Goal: Task Accomplishment & Management: Manage account settings

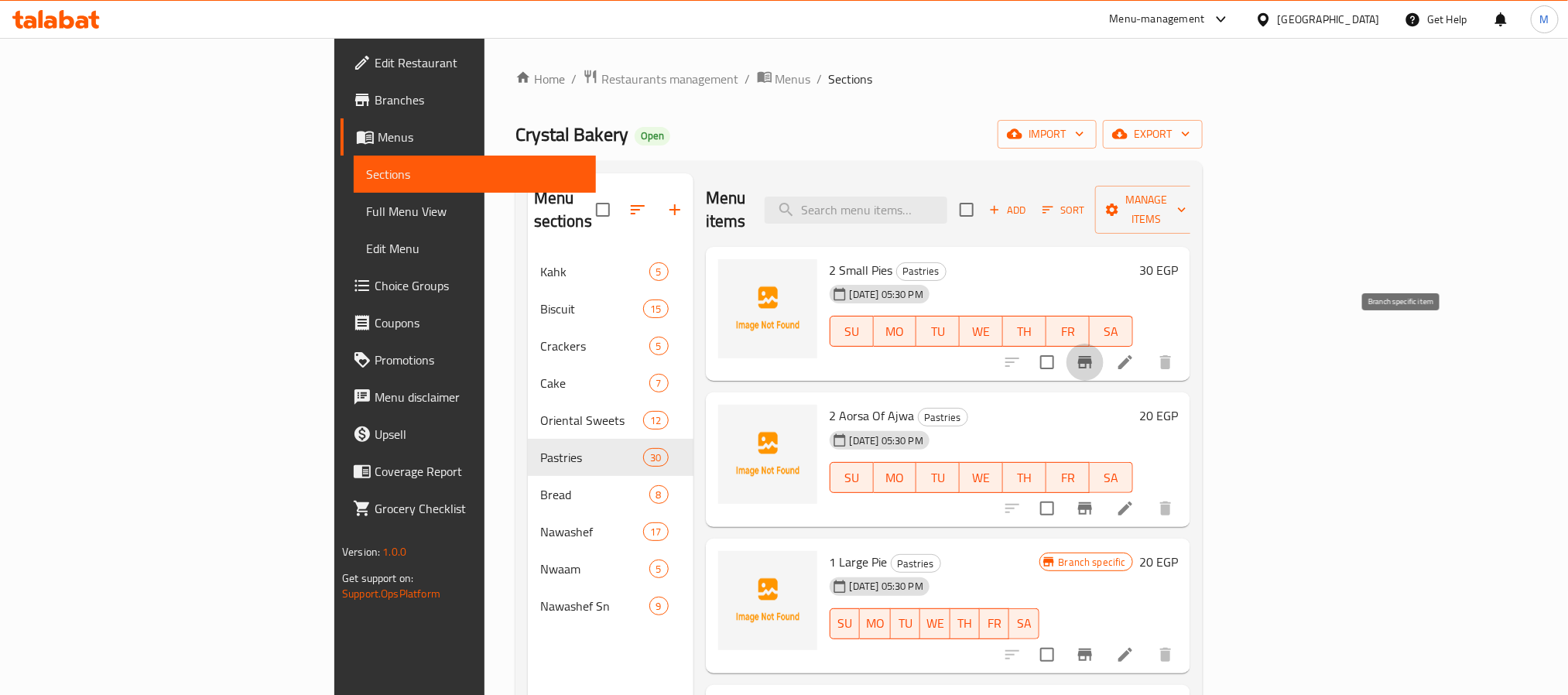
click at [1104, 343] on button "Branch-specific-item" at bounding box center [1085, 361] width 37 height 37
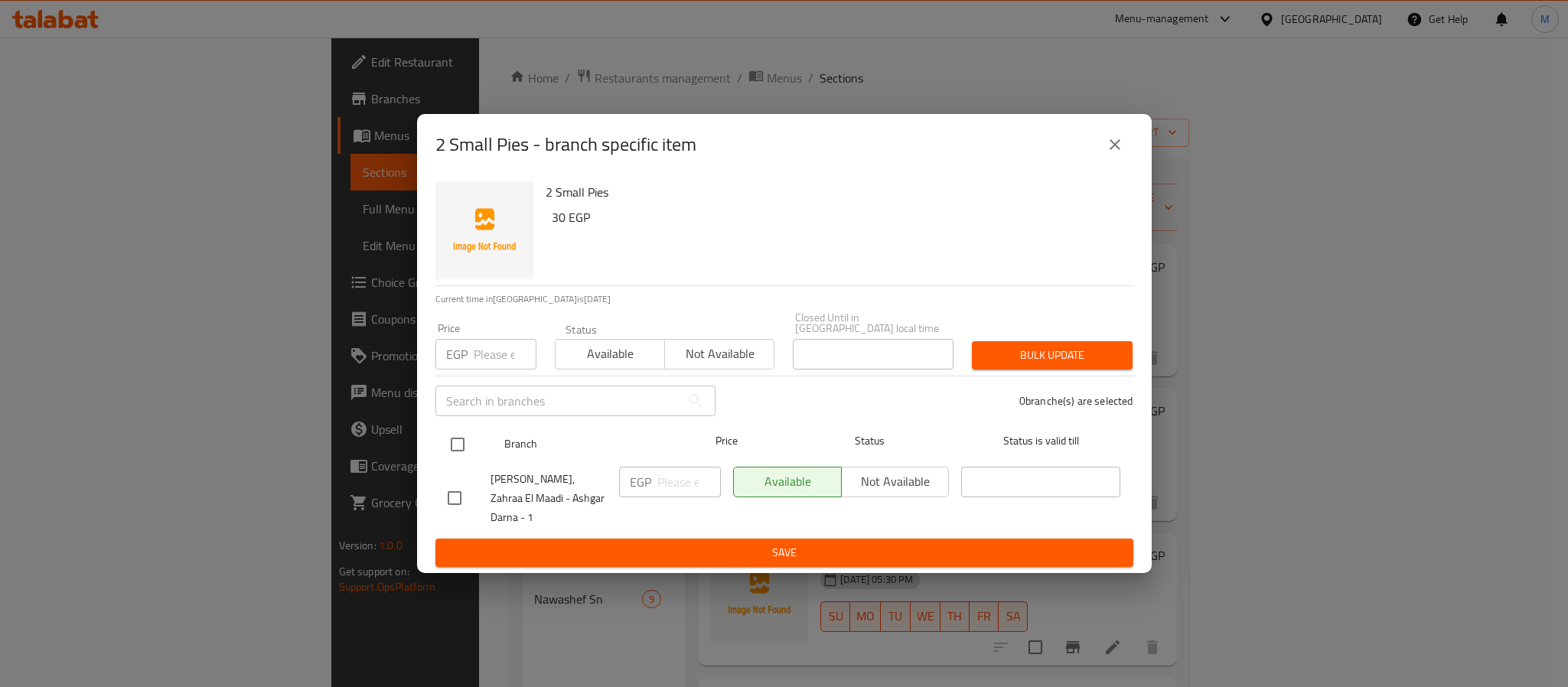
click at [462, 450] on input "checkbox" at bounding box center [458, 445] width 32 height 32
checkbox input "true"
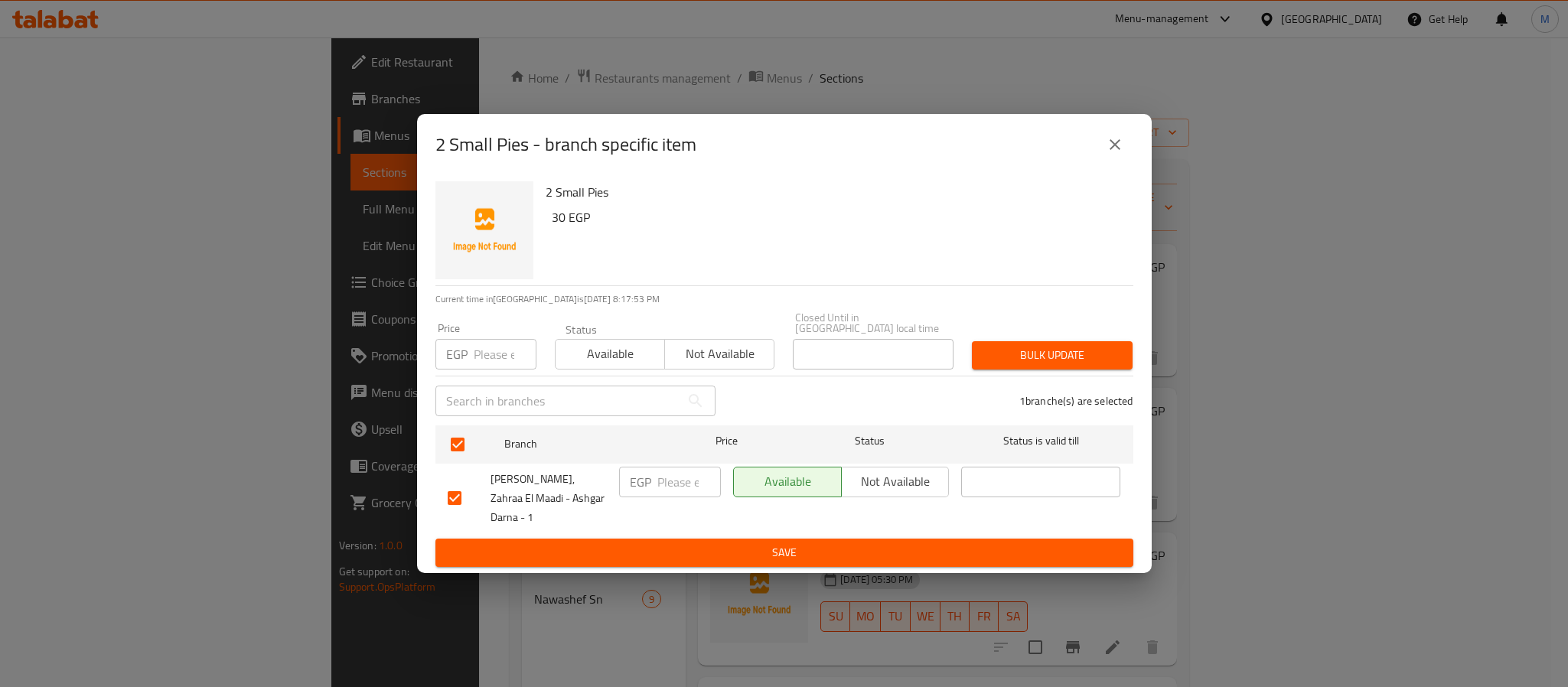
click at [466, 350] on p "EGP" at bounding box center [457, 354] width 22 height 19
click at [500, 360] on input "number" at bounding box center [505, 354] width 63 height 31
type input "30"
type button "0"
type button "1"
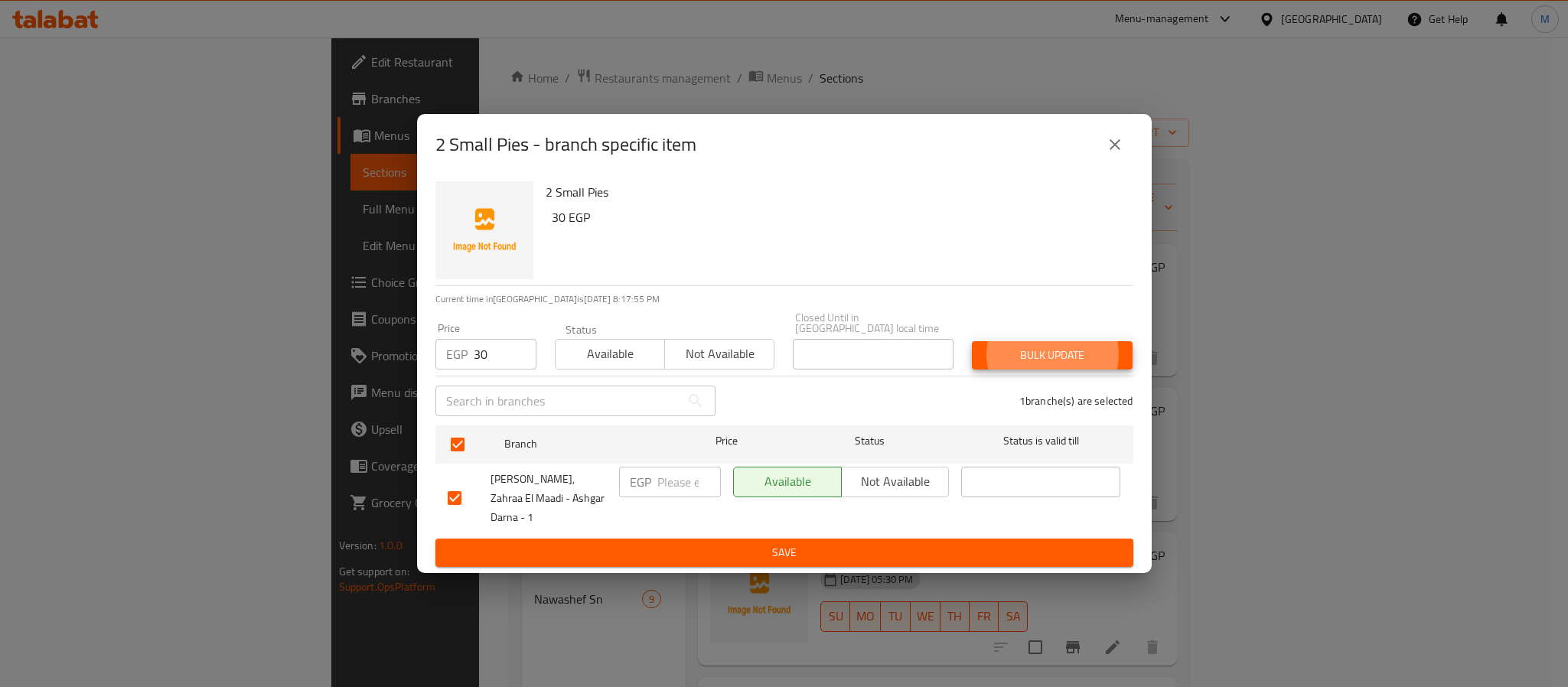
click at [972, 341] on button "Bulk update" at bounding box center [1052, 355] width 161 height 28
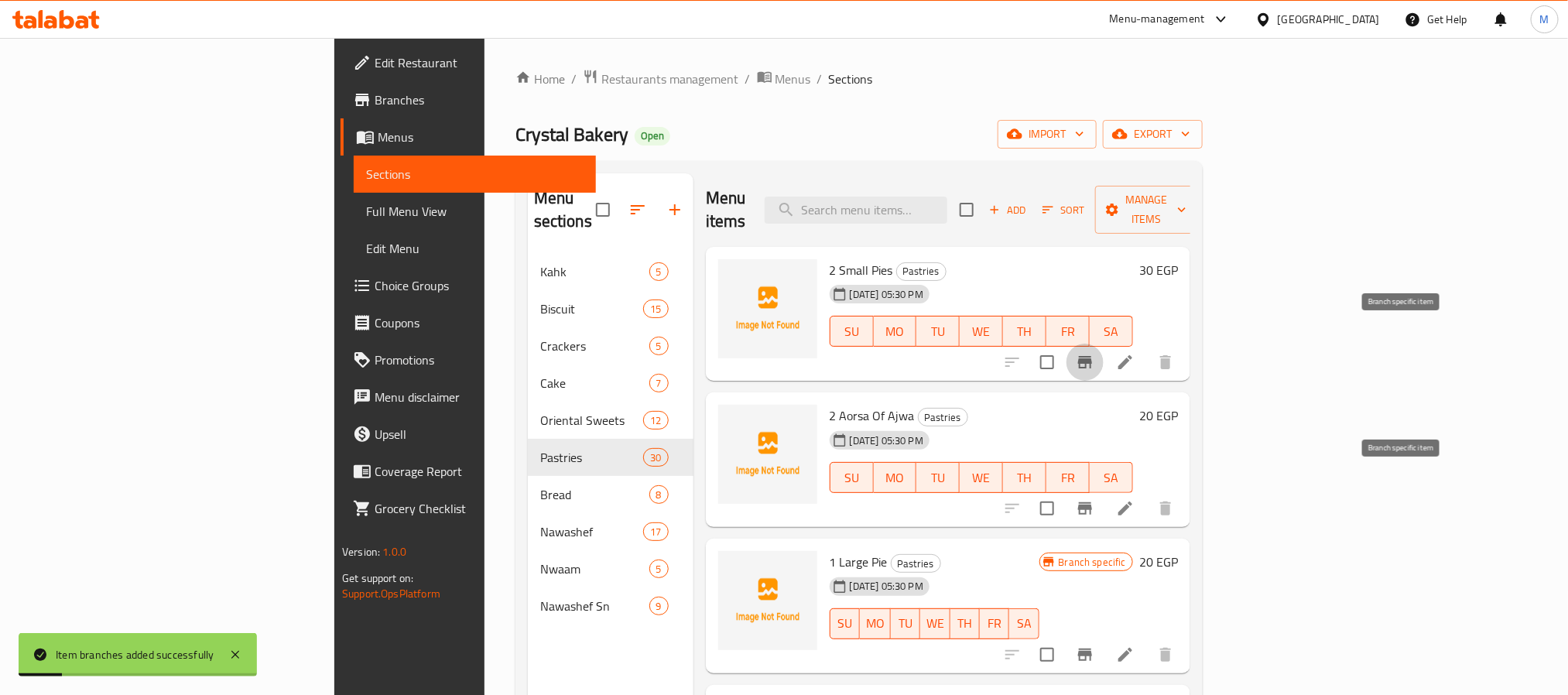
click at [1094, 499] on icon "Branch-specific-item" at bounding box center [1085, 509] width 19 height 19
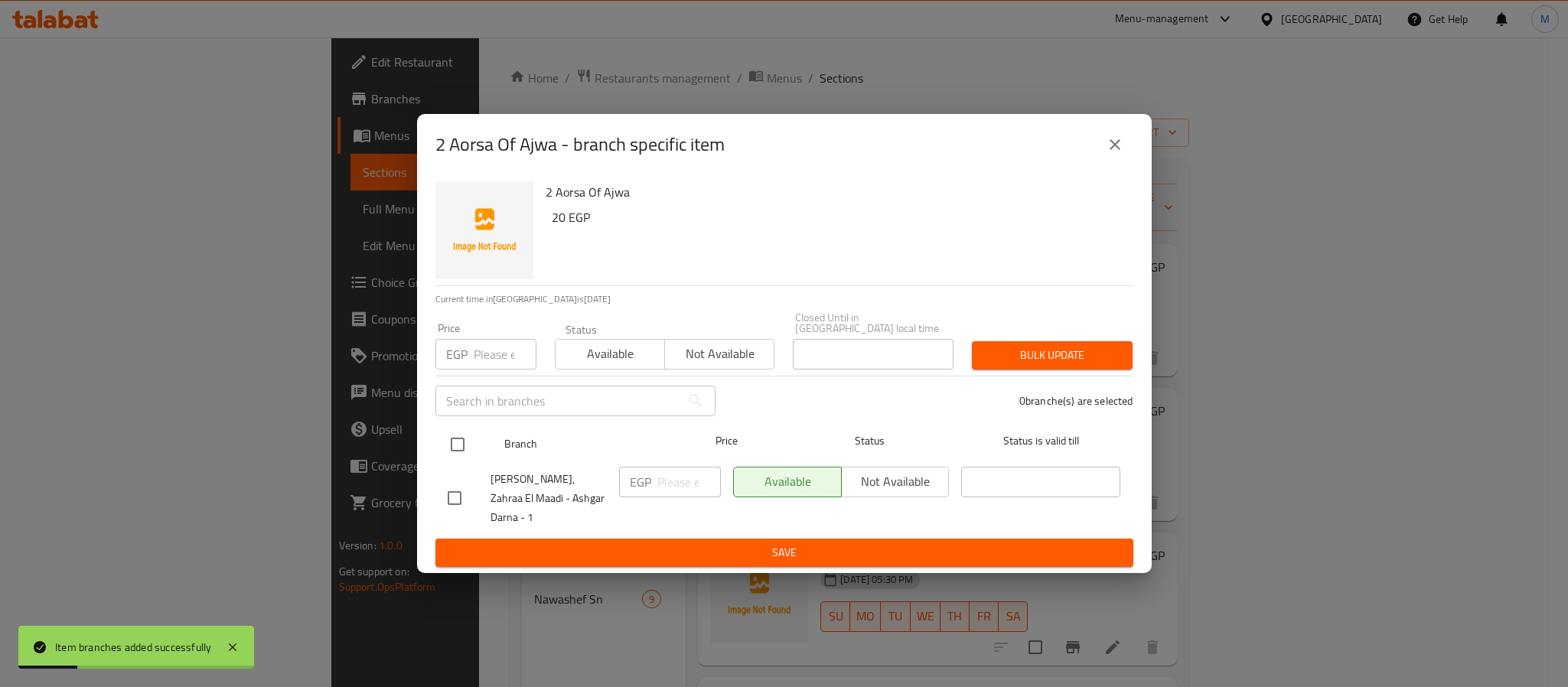
click at [459, 458] on input "checkbox" at bounding box center [458, 445] width 32 height 32
checkbox input "true"
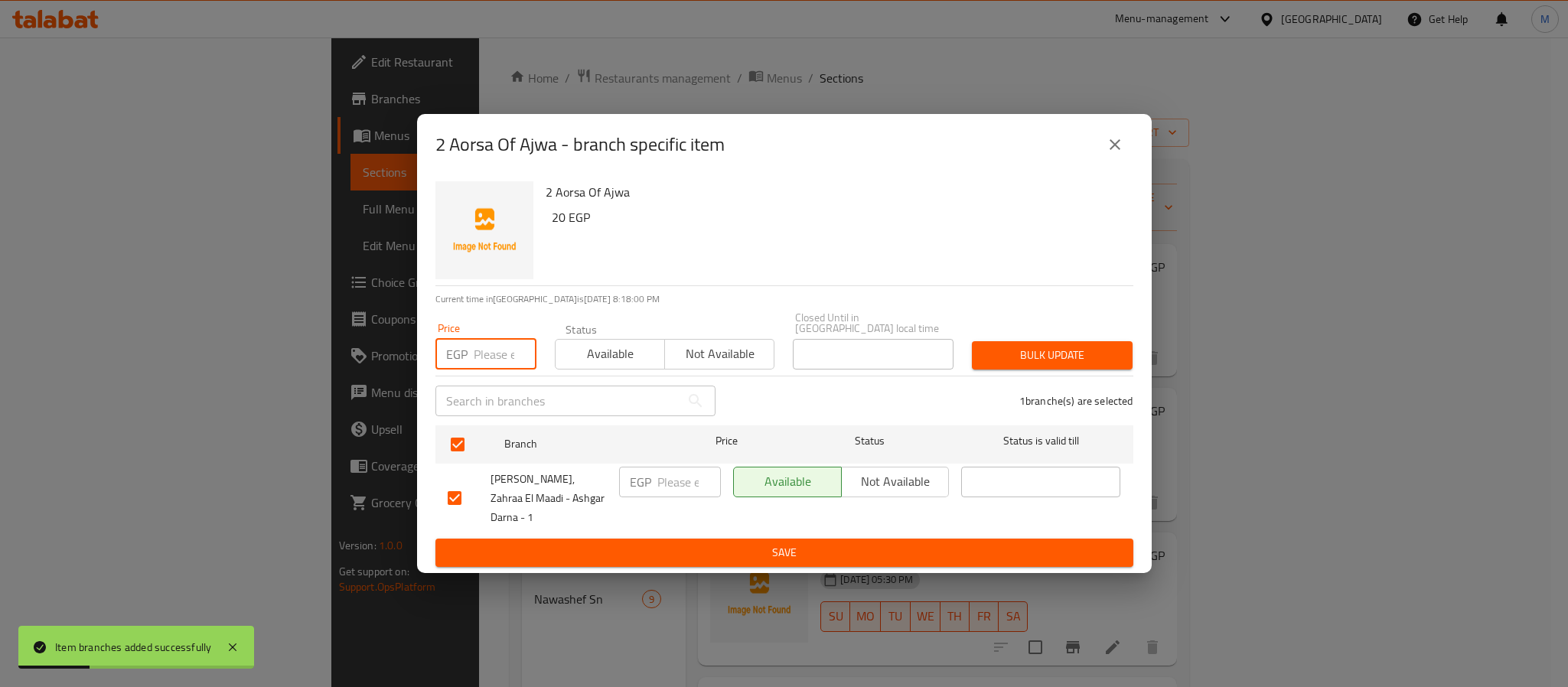
click at [480, 347] on input "number" at bounding box center [505, 354] width 63 height 31
type input "20"
type button "0"
type button "1"
click at [972, 341] on button "Bulk update" at bounding box center [1052, 355] width 161 height 28
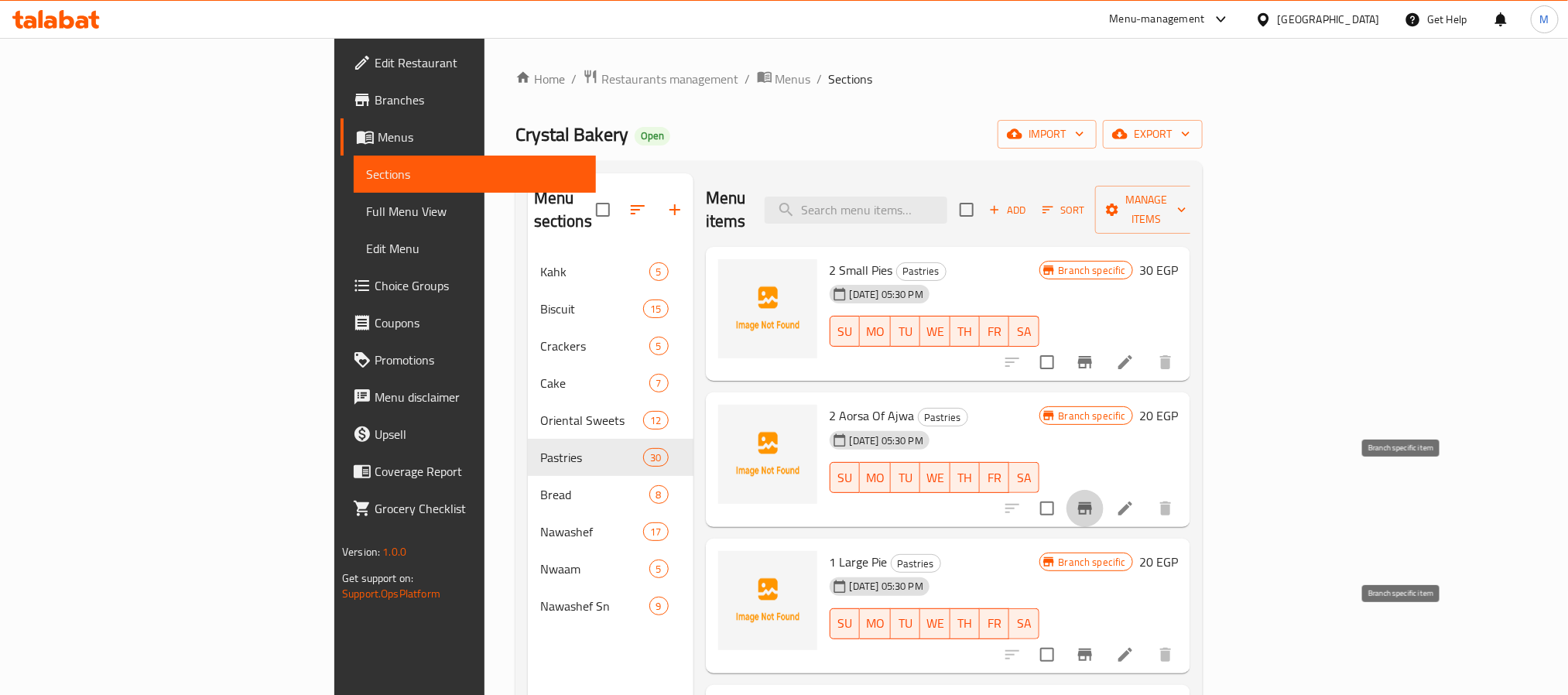
click at [1094, 646] on icon "Branch-specific-item" at bounding box center [1085, 655] width 19 height 19
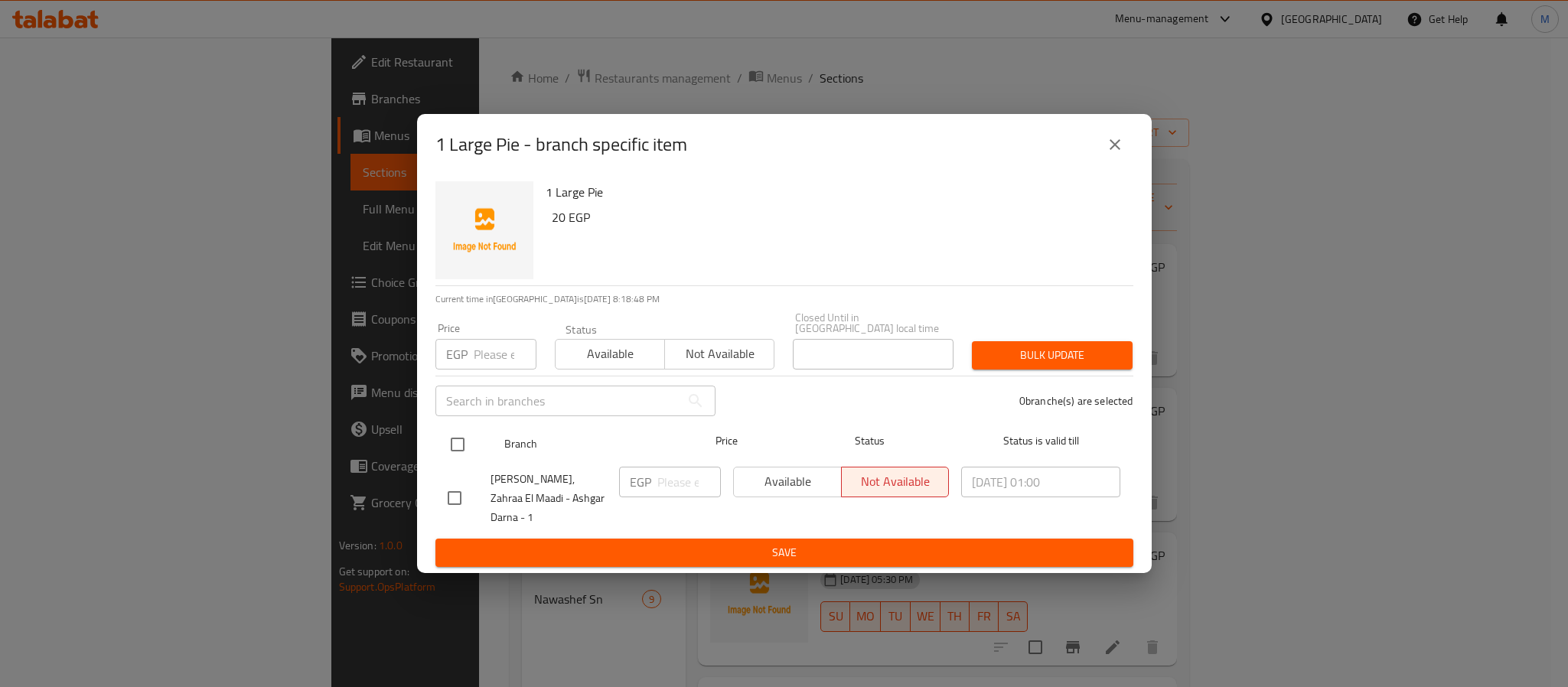
click at [450, 447] on input "checkbox" at bounding box center [458, 445] width 32 height 32
checkbox input "true"
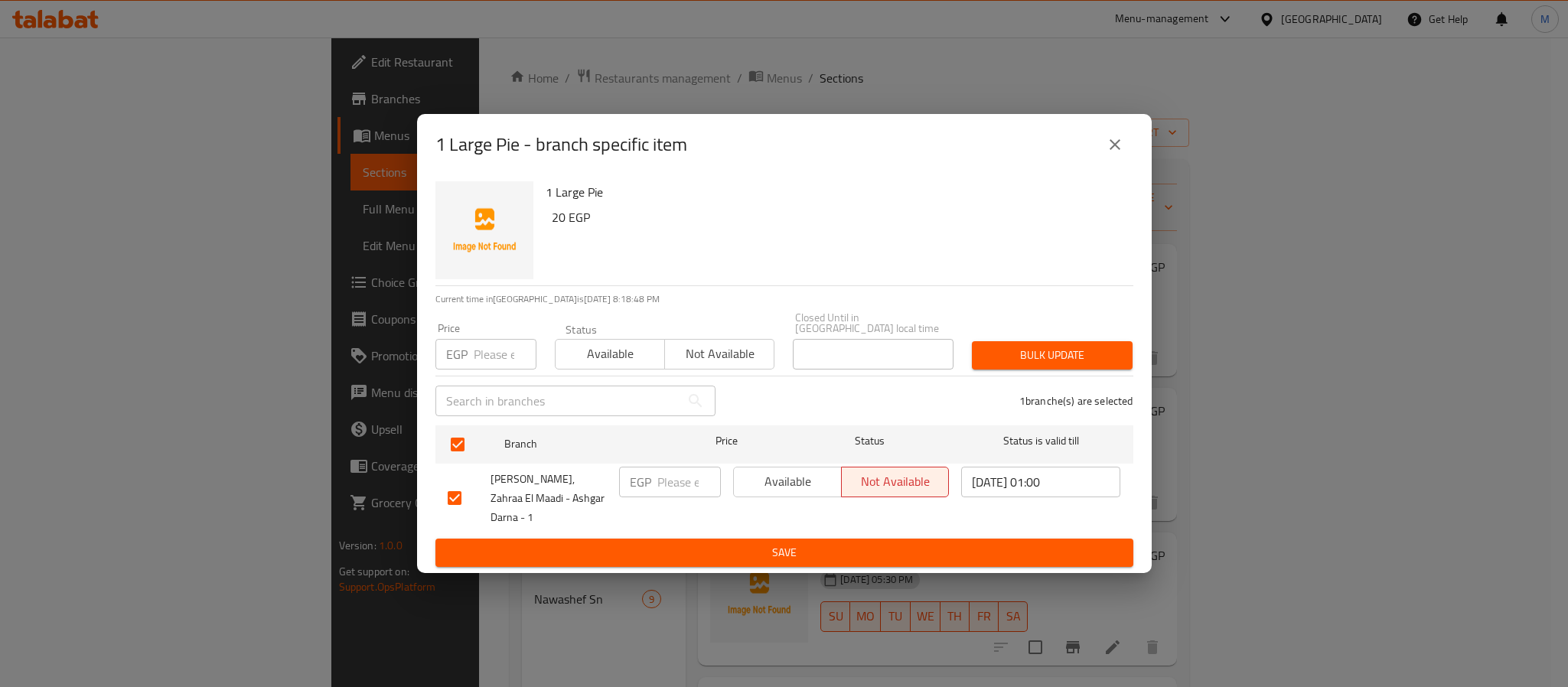
click at [482, 342] on input "number" at bounding box center [505, 354] width 63 height 31
type input "30"
type button "0"
type button "1"
click at [972, 341] on button "Bulk update" at bounding box center [1052, 355] width 161 height 28
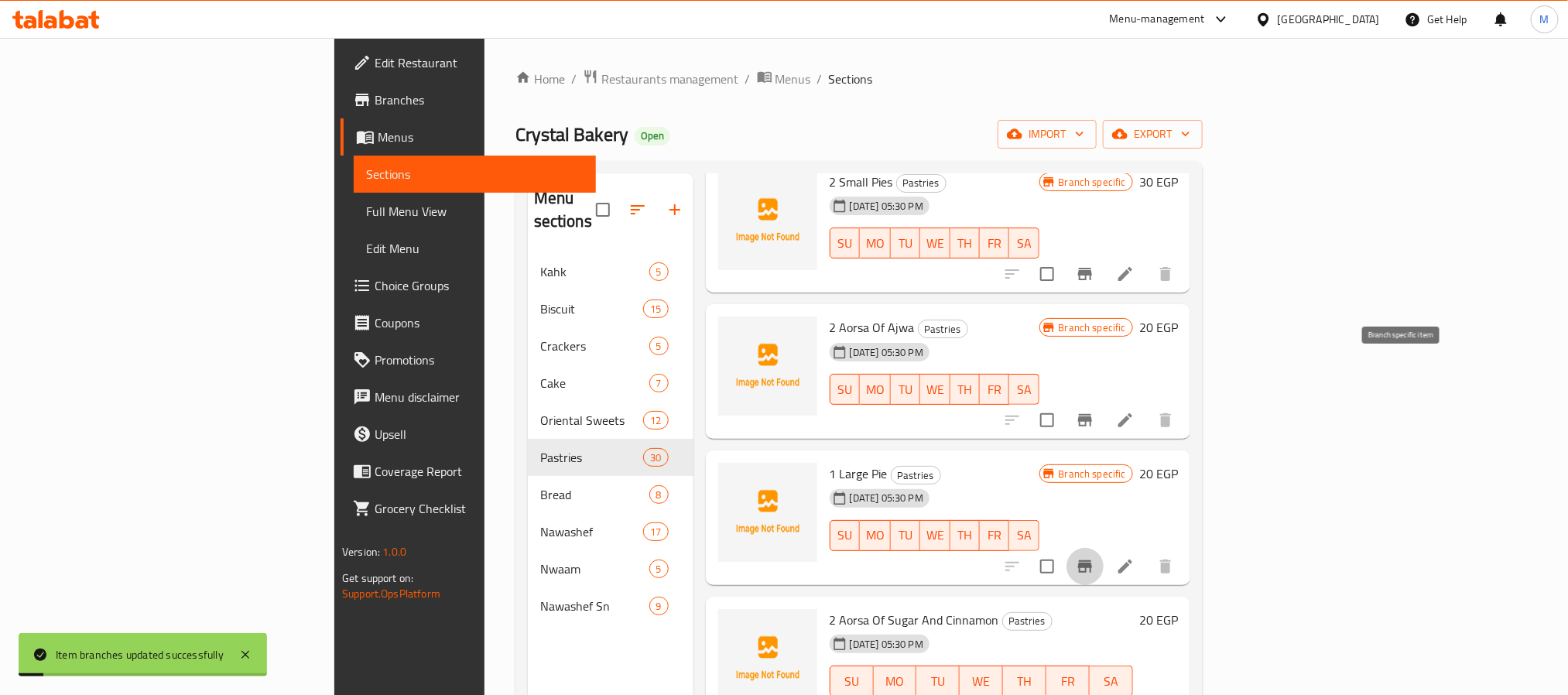
scroll to position [348, 0]
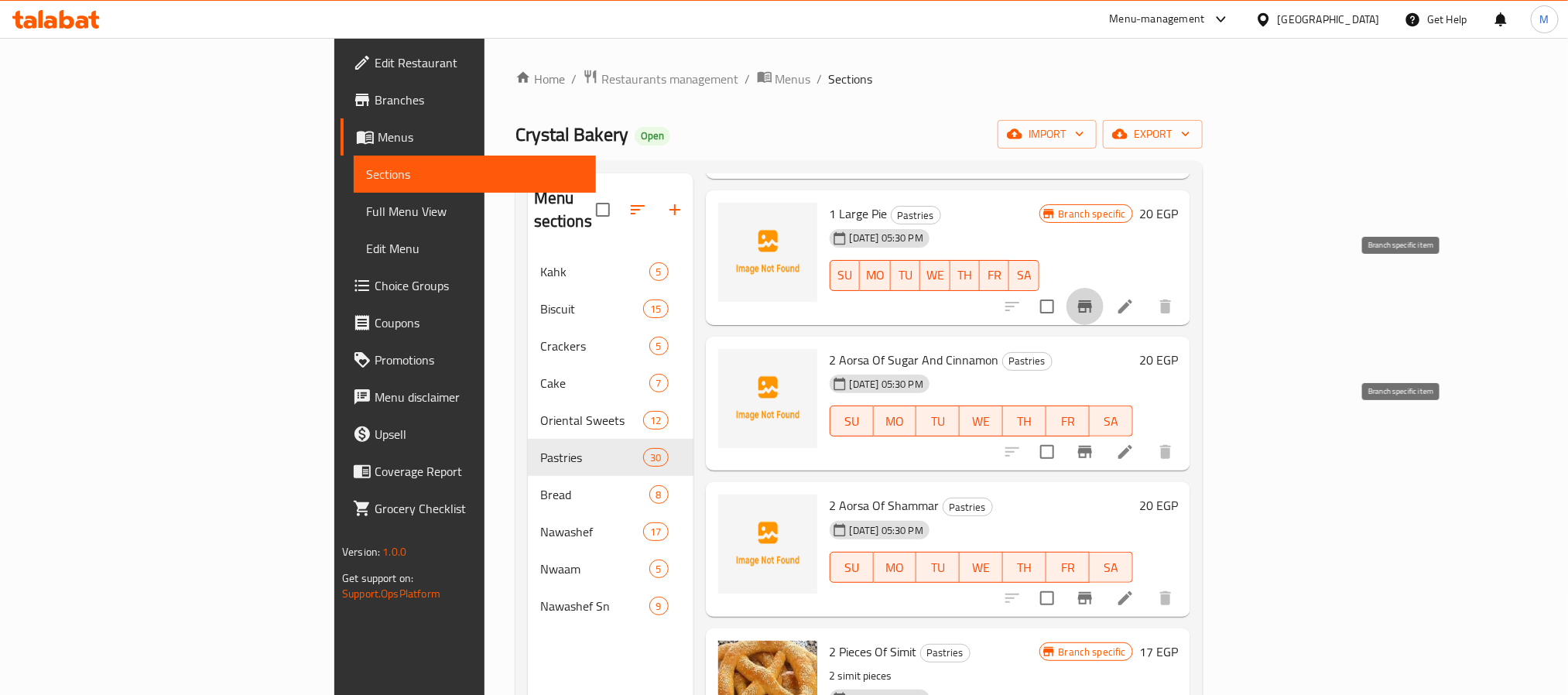
click at [1094, 443] on icon "Branch-specific-item" at bounding box center [1085, 453] width 19 height 19
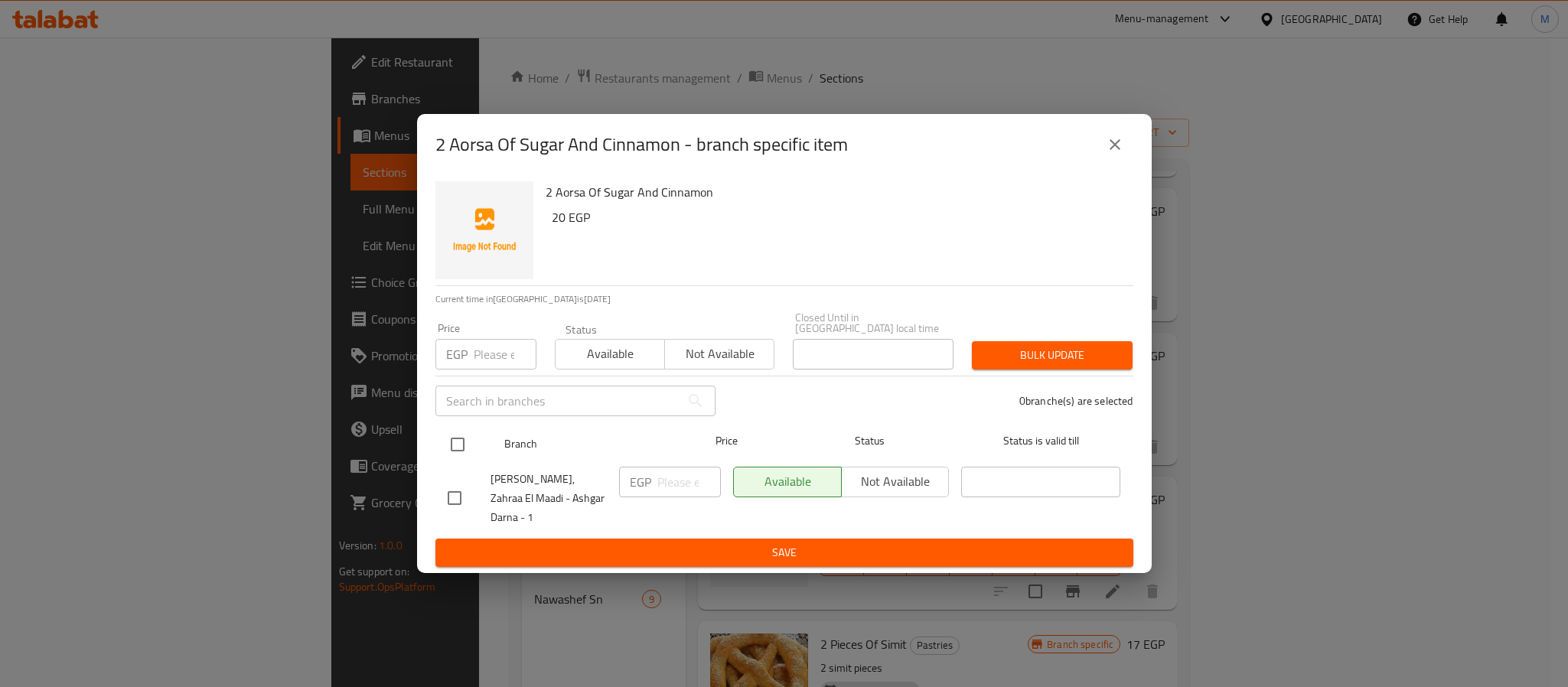
click at [455, 436] on input "checkbox" at bounding box center [458, 445] width 32 height 32
checkbox input "true"
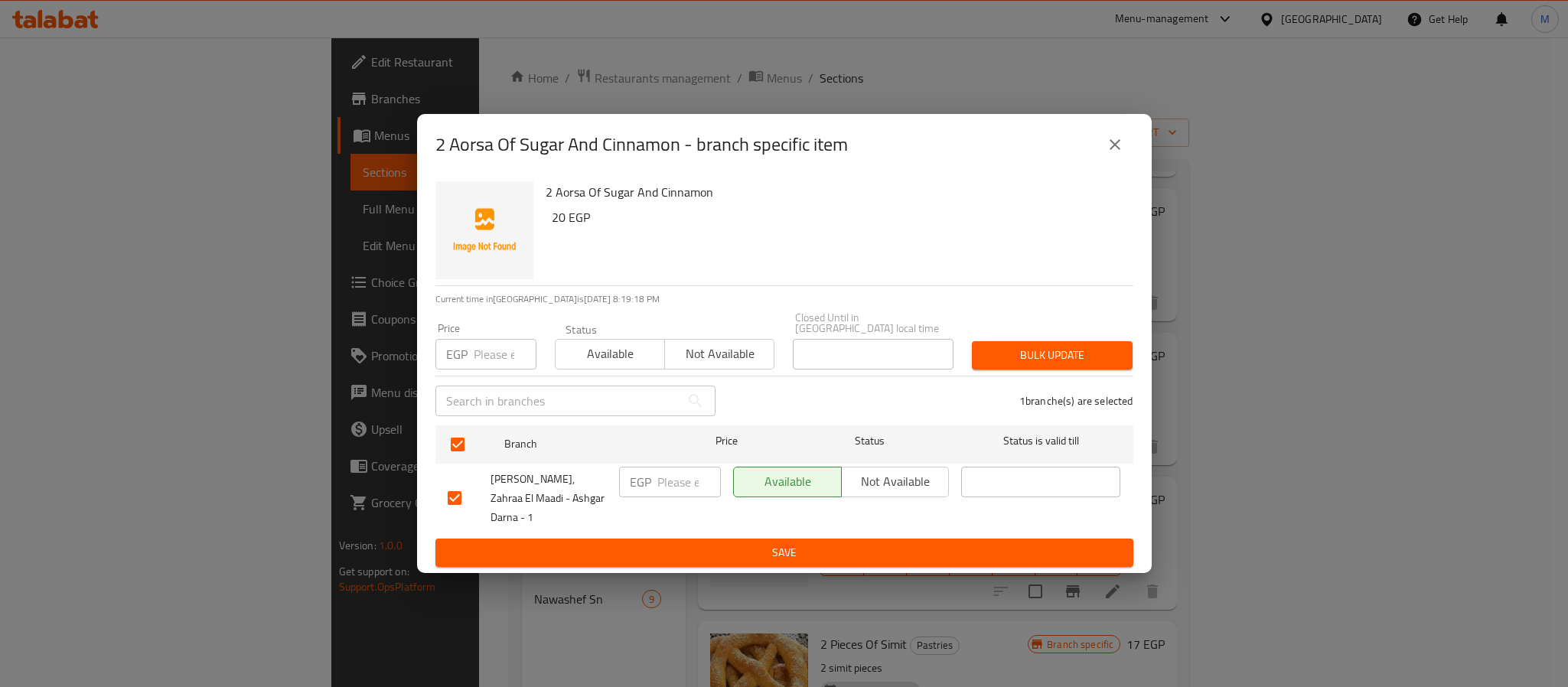
click at [503, 360] on input "number" at bounding box center [505, 354] width 63 height 31
type input "20"
type button "0"
type button "1"
click at [972, 341] on button "Bulk update" at bounding box center [1052, 355] width 161 height 28
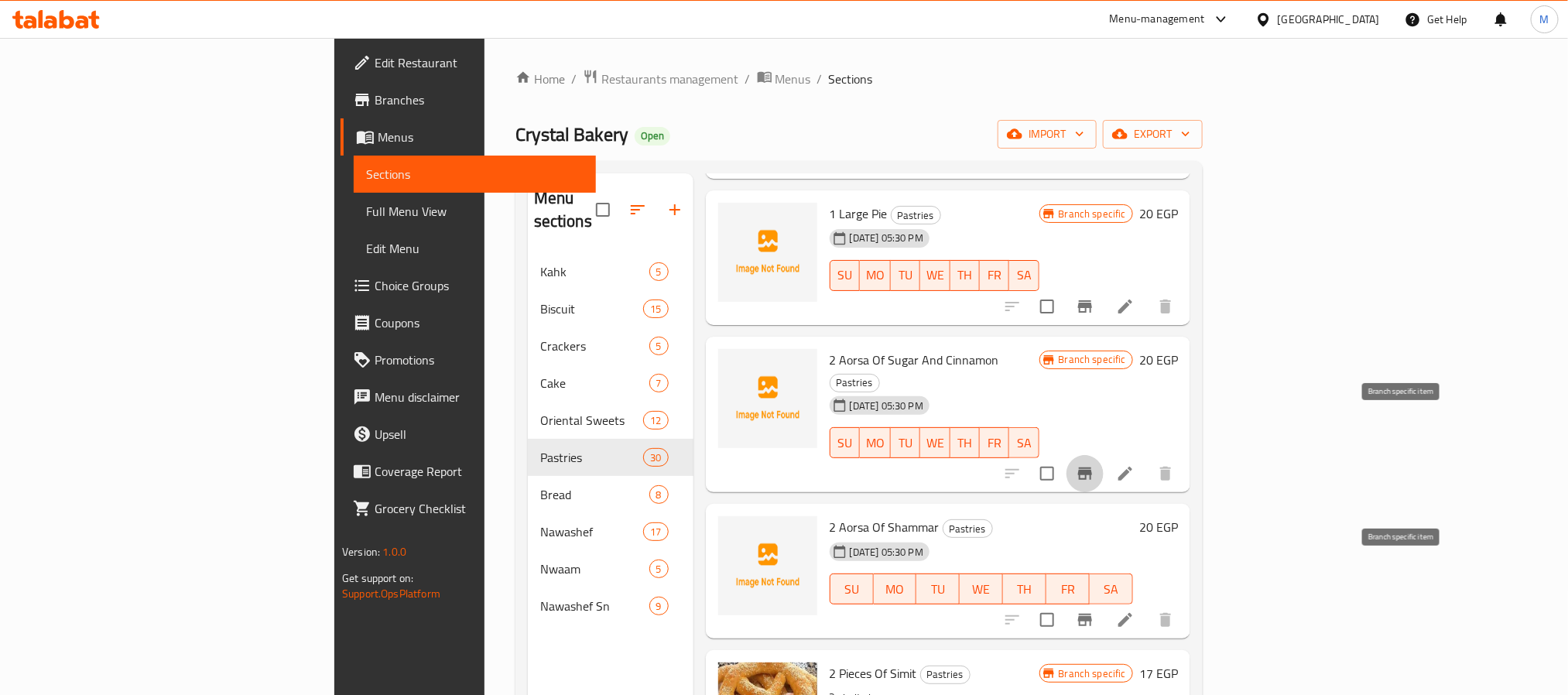
click at [1093, 613] on icon "Branch-specific-item" at bounding box center [1085, 619] width 14 height 12
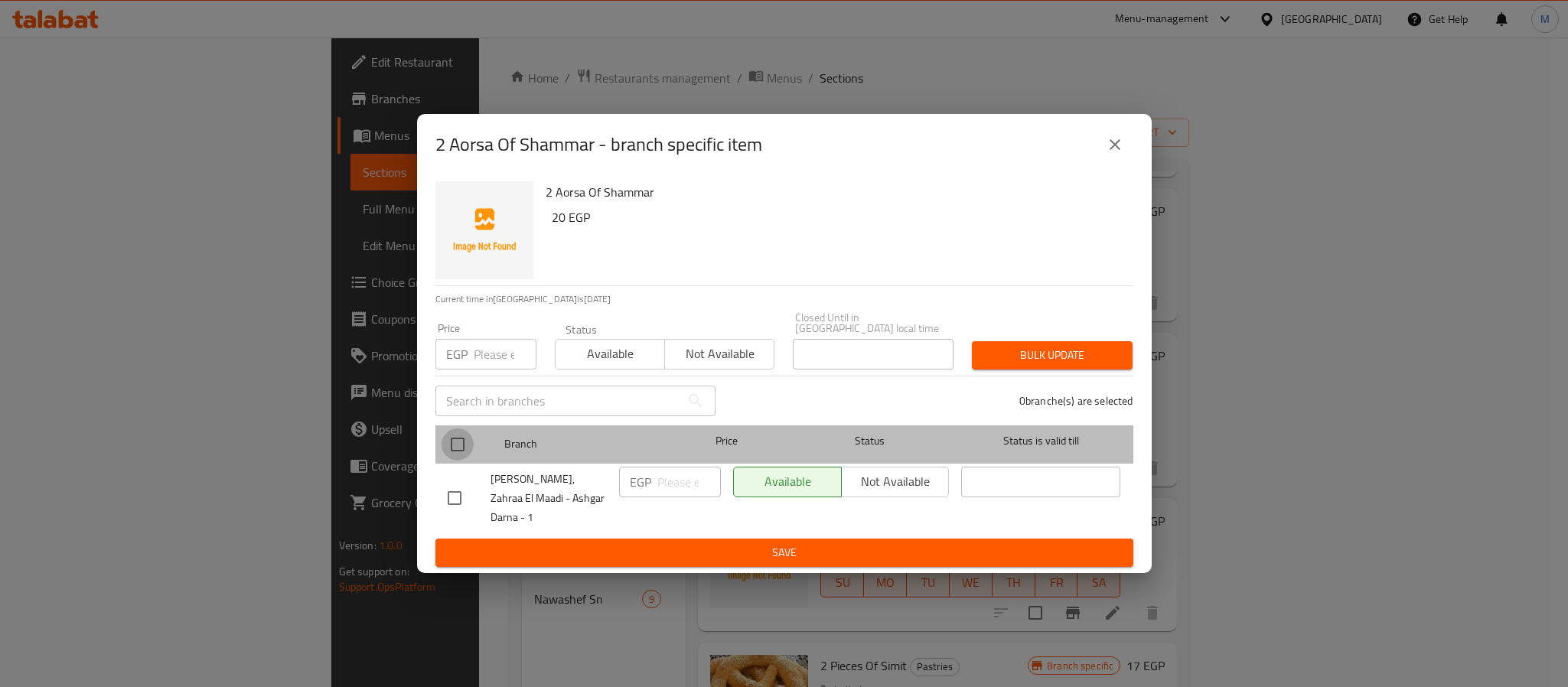
click at [453, 450] on input "checkbox" at bounding box center [458, 445] width 32 height 32
checkbox input "true"
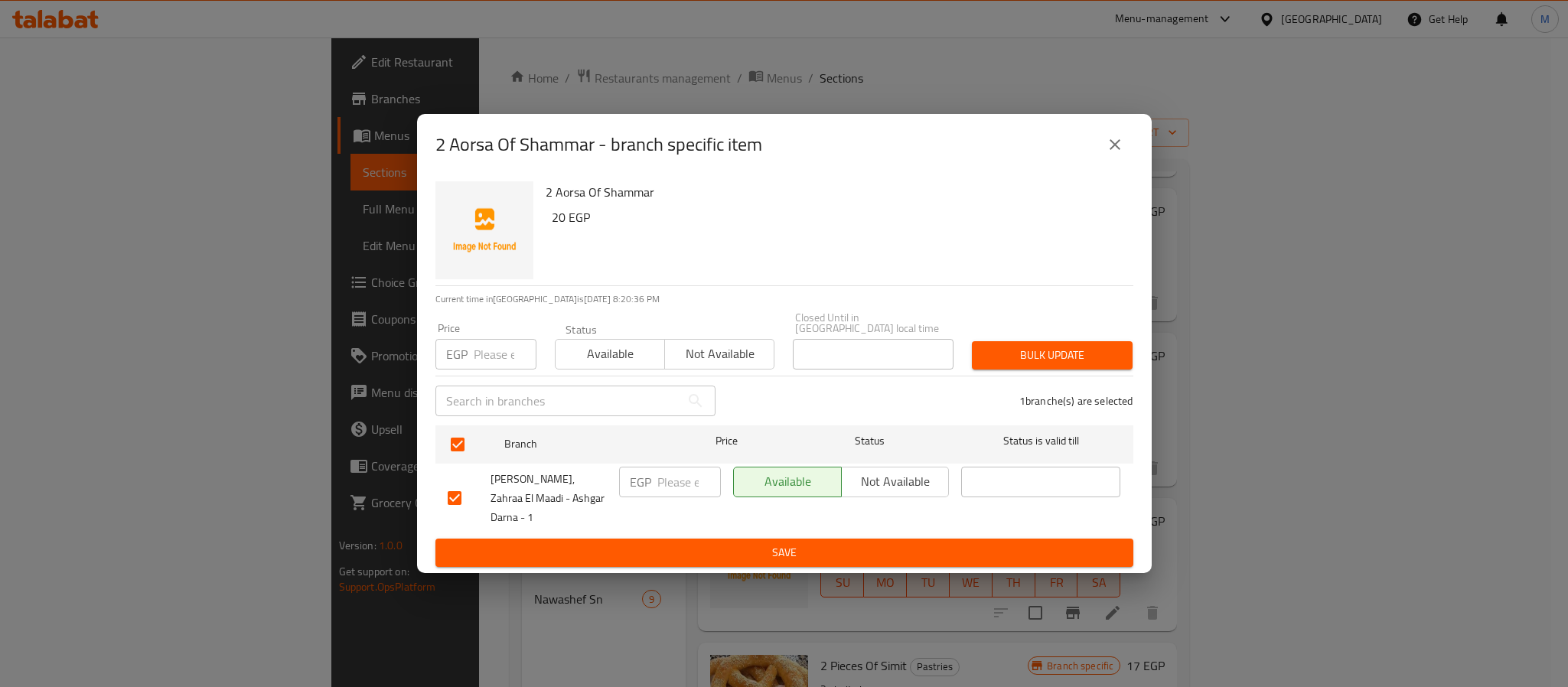
click at [510, 363] on input "number" at bounding box center [505, 354] width 63 height 31
type input "2"
click at [1093, 365] on span "Bulk update" at bounding box center [1052, 355] width 136 height 19
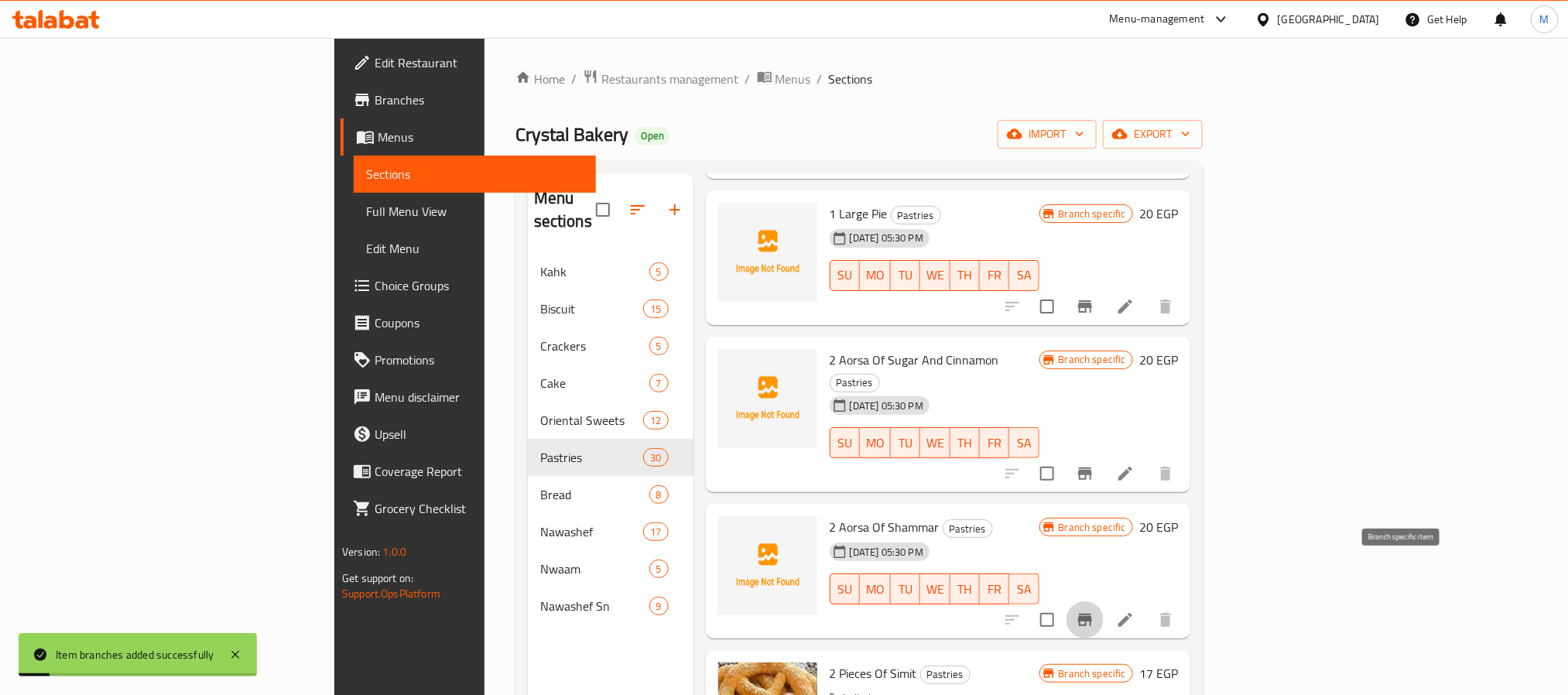
click at [1094, 610] on icon "Branch-specific-item" at bounding box center [1085, 620] width 19 height 19
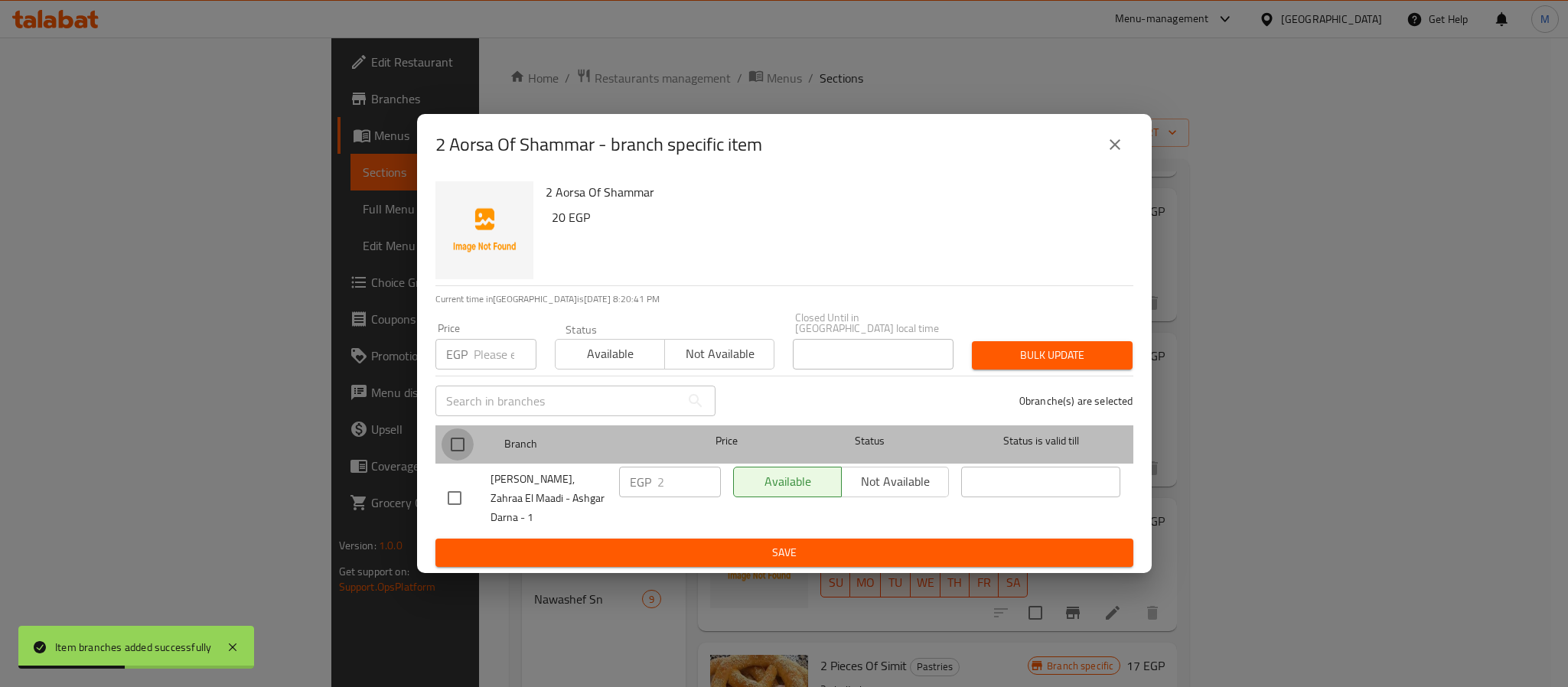
click at [447, 454] on input "checkbox" at bounding box center [458, 445] width 32 height 32
checkbox input "true"
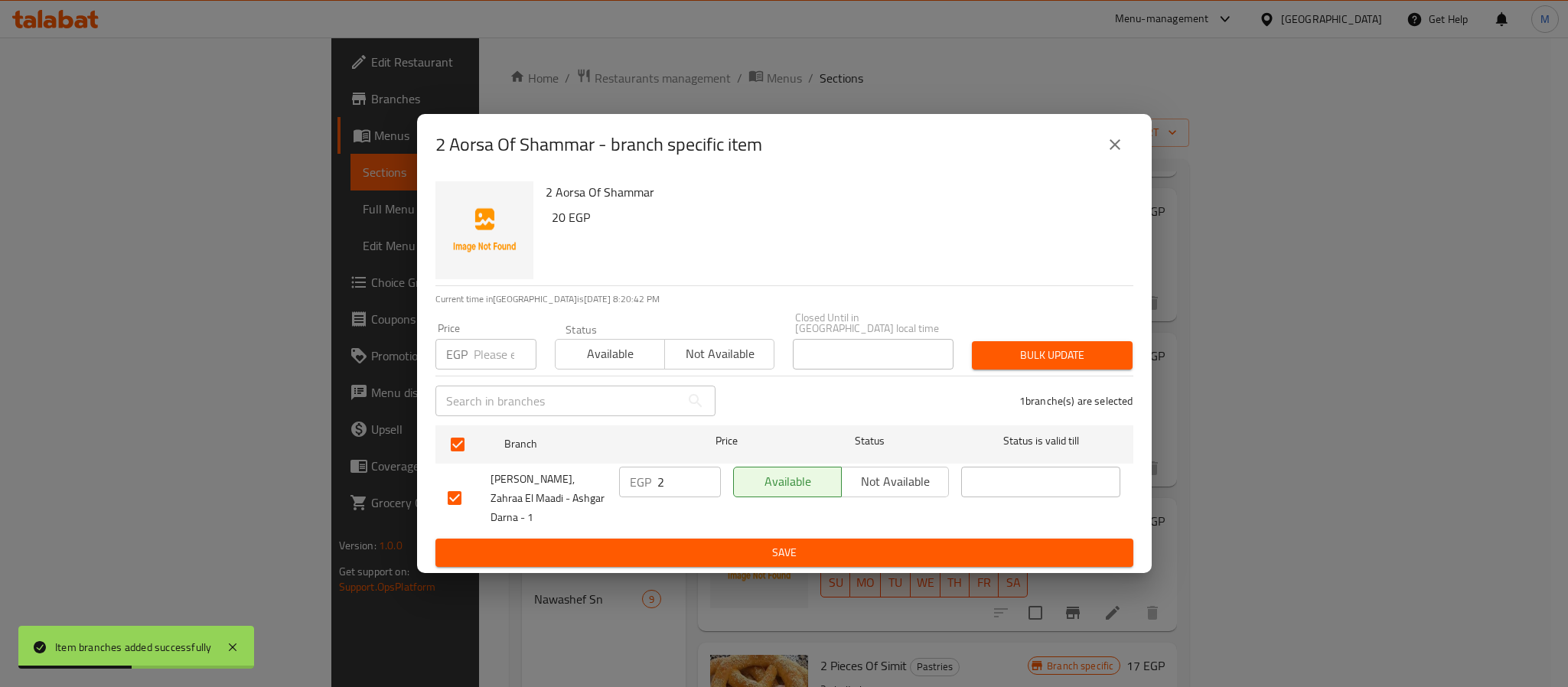
click at [492, 351] on input "number" at bounding box center [505, 354] width 63 height 31
type input "20"
click at [1060, 353] on span "Bulk update" at bounding box center [1052, 355] width 136 height 19
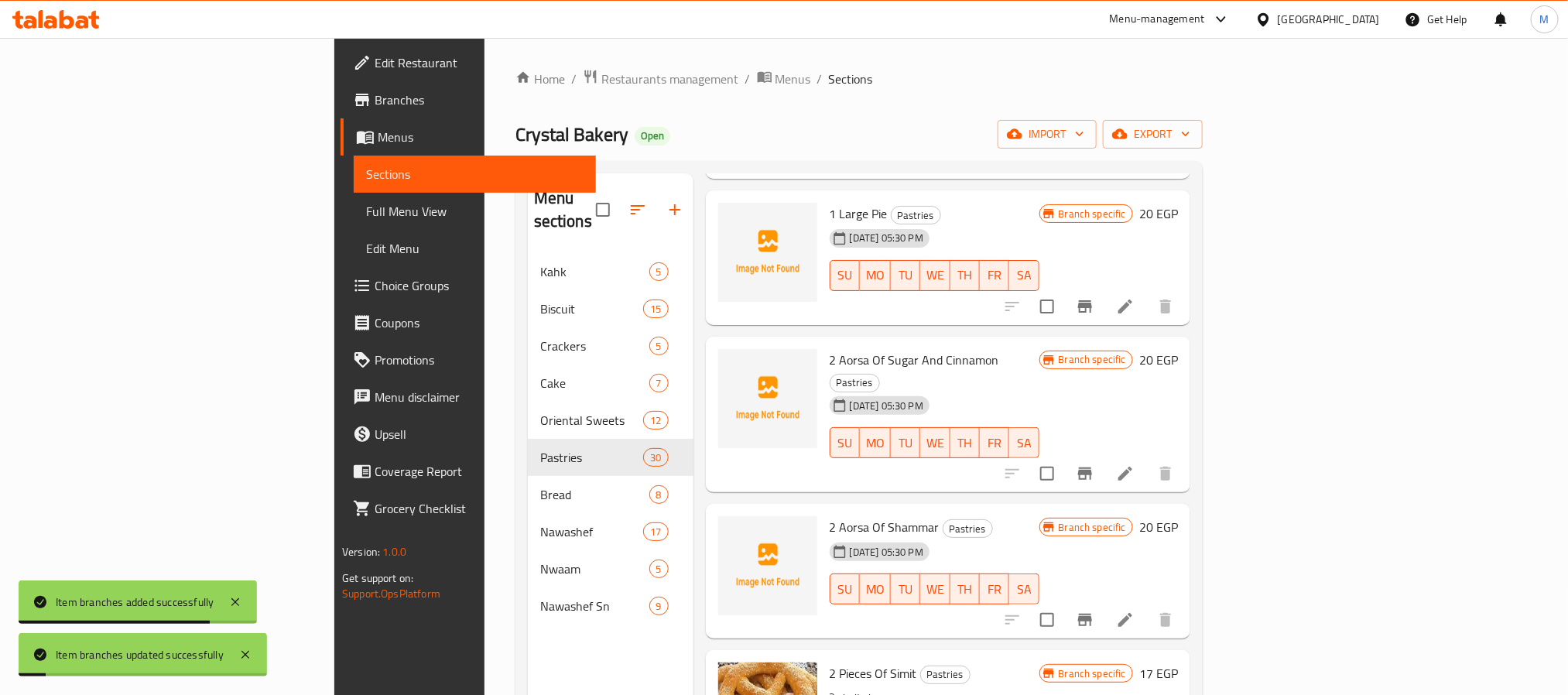
scroll to position [464, 0]
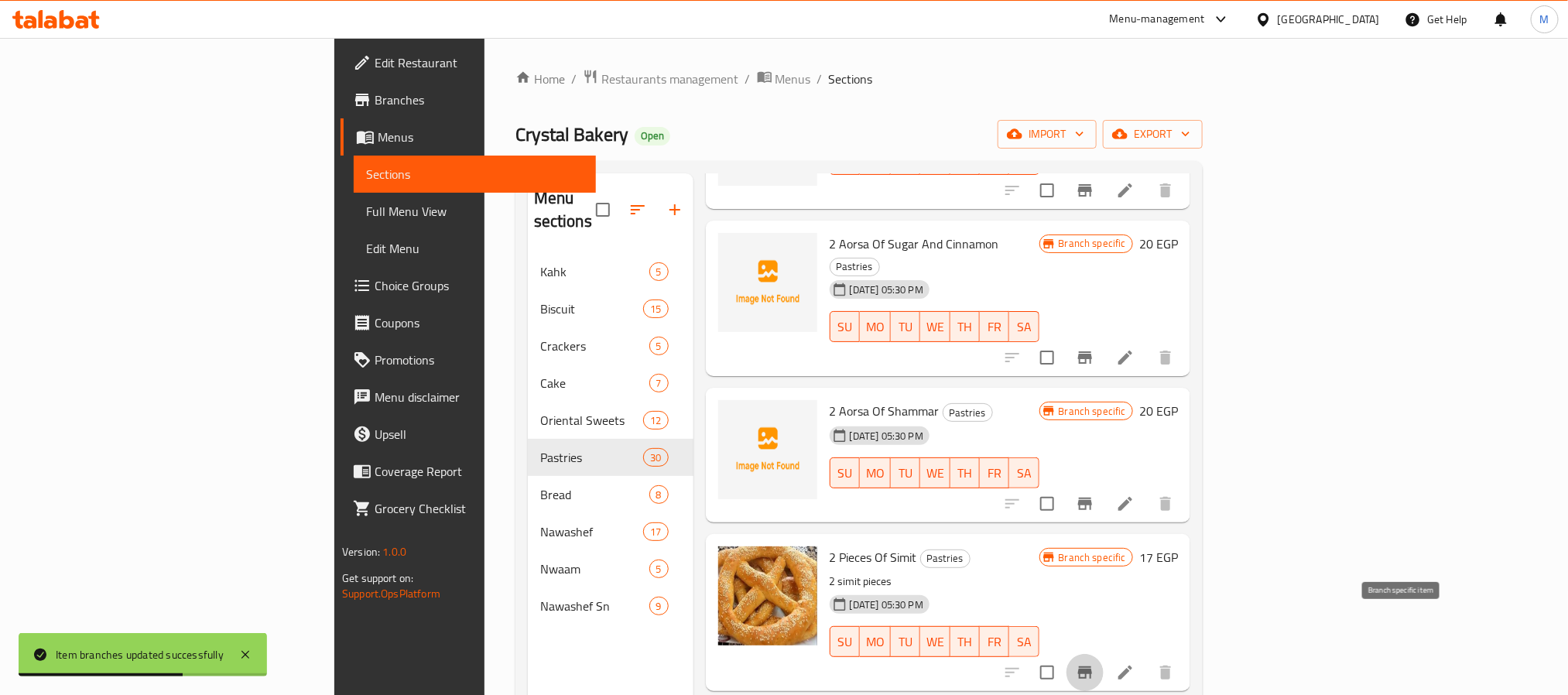
click at [1104, 654] on button "Branch-specific-item" at bounding box center [1085, 672] width 37 height 37
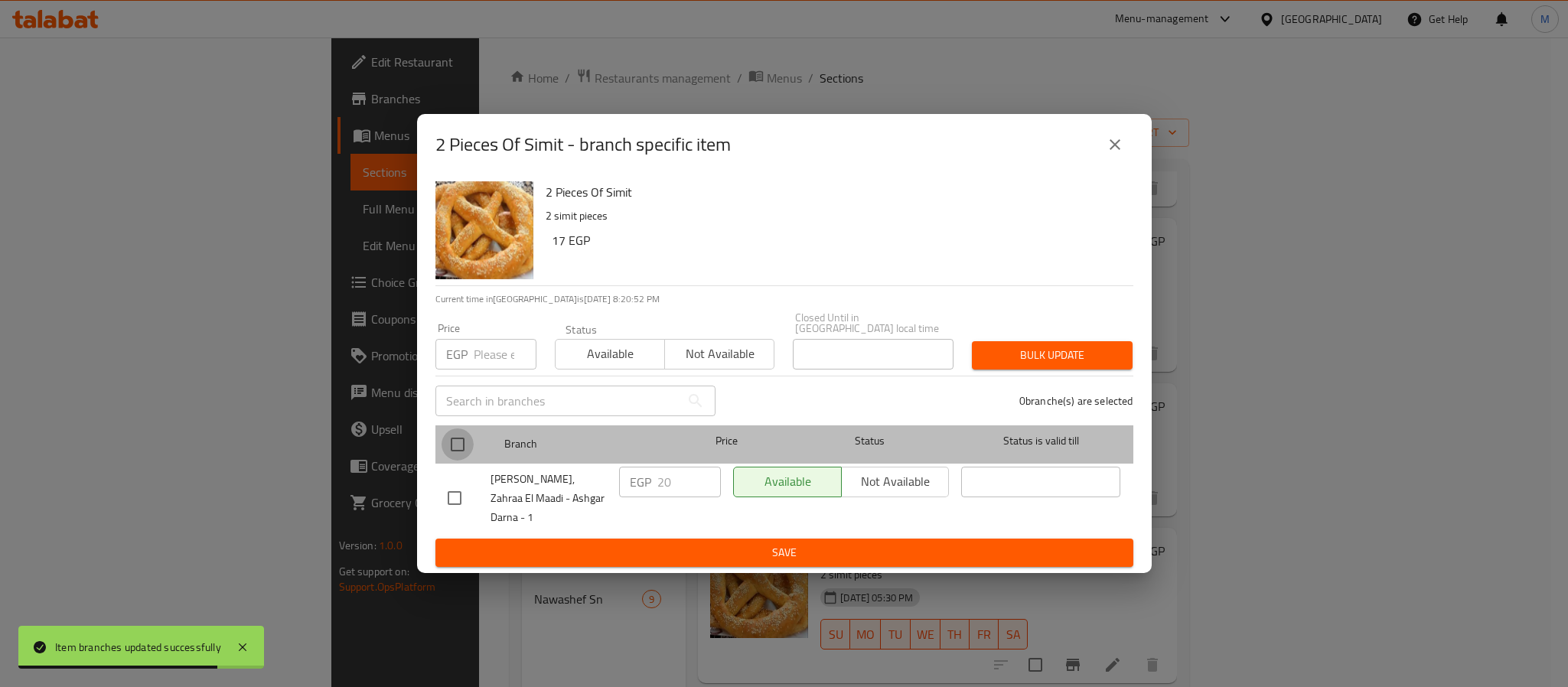
click at [466, 453] on input "checkbox" at bounding box center [458, 445] width 32 height 32
checkbox input "true"
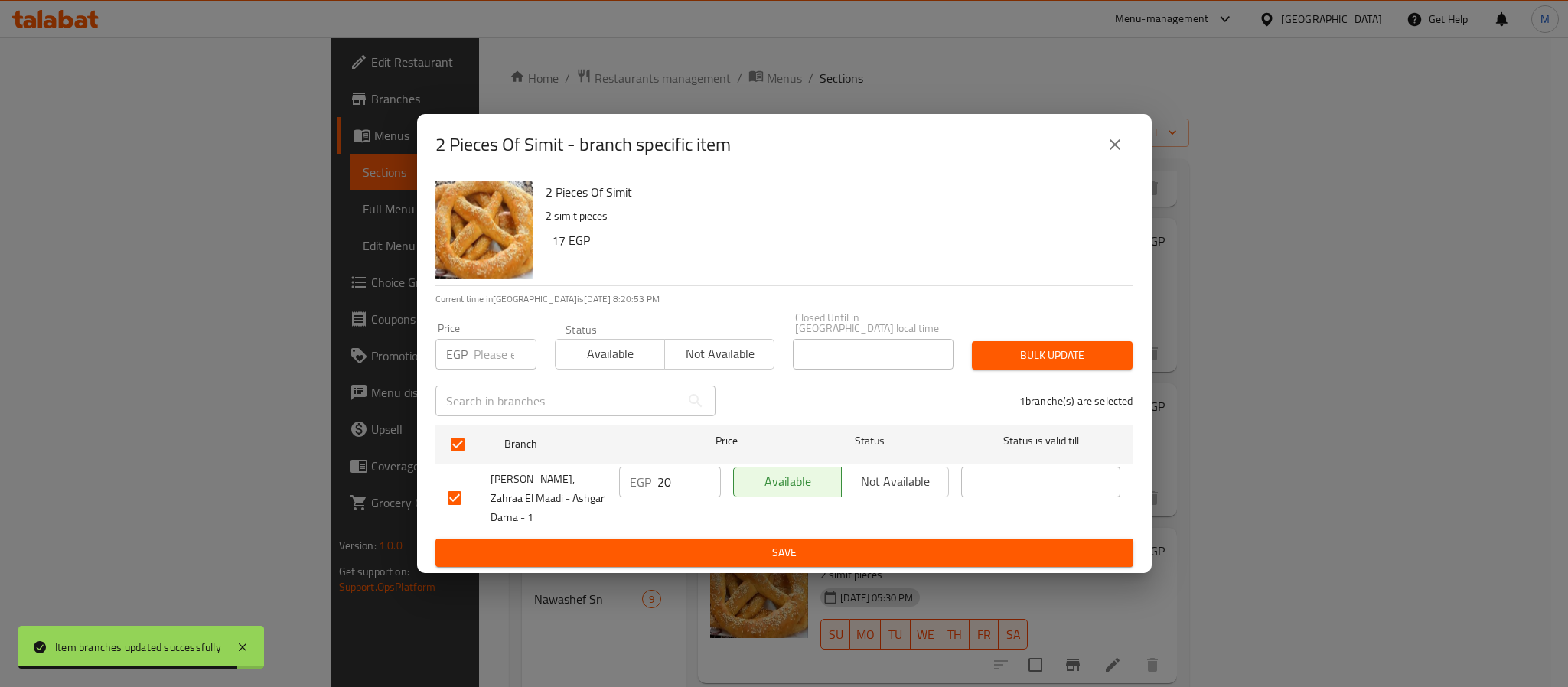
click at [494, 369] on input "number" at bounding box center [505, 354] width 63 height 31
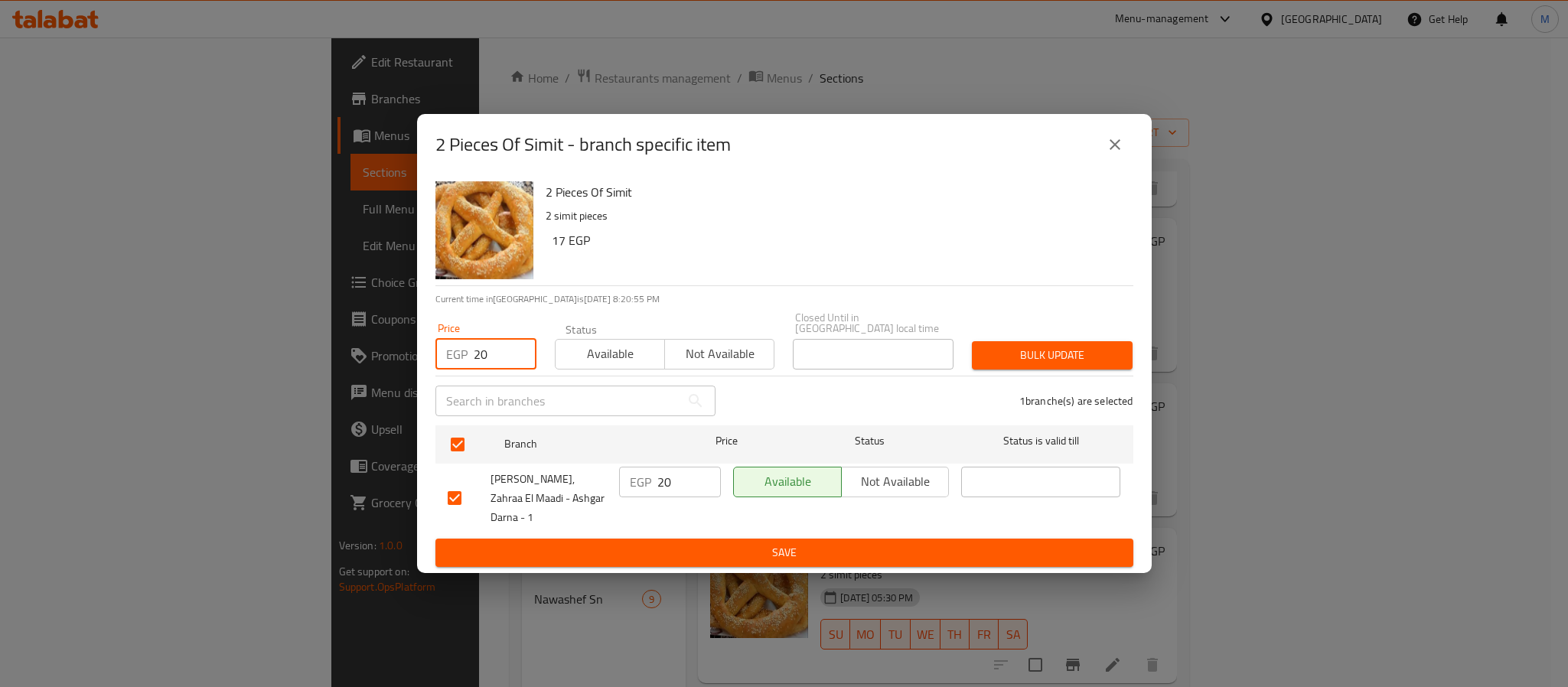
type input "20"
click at [1051, 365] on span "Bulk update" at bounding box center [1052, 355] width 136 height 19
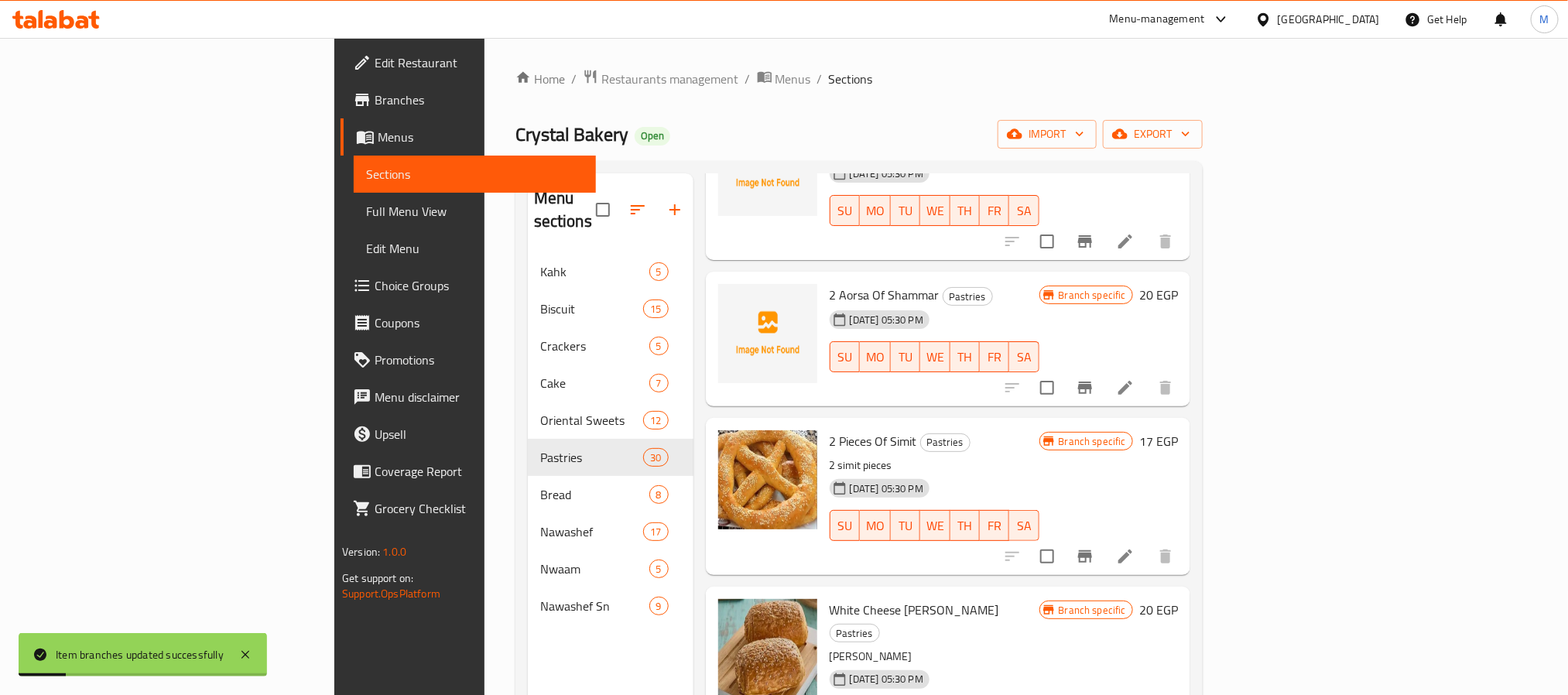
scroll to position [697, 0]
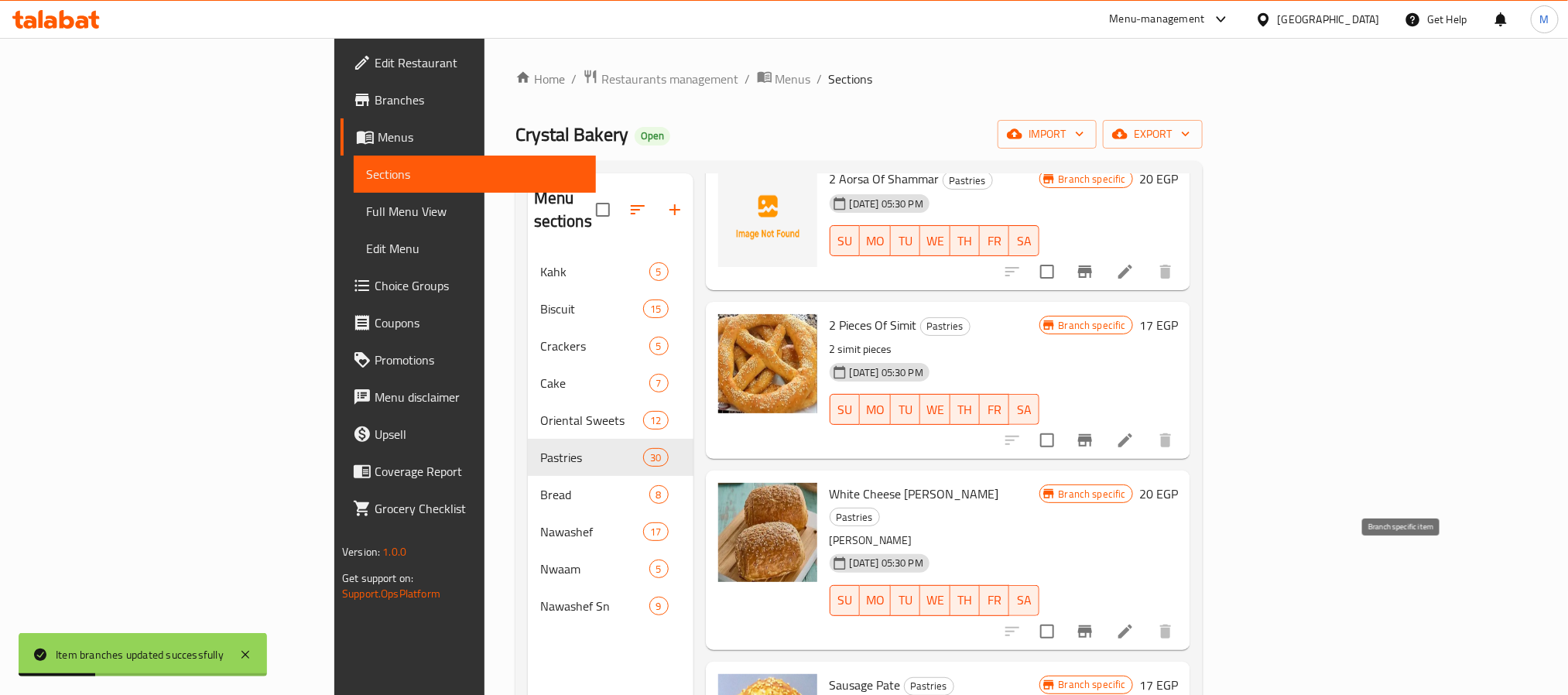
click at [1104, 613] on button "Branch-specific-item" at bounding box center [1085, 631] width 37 height 37
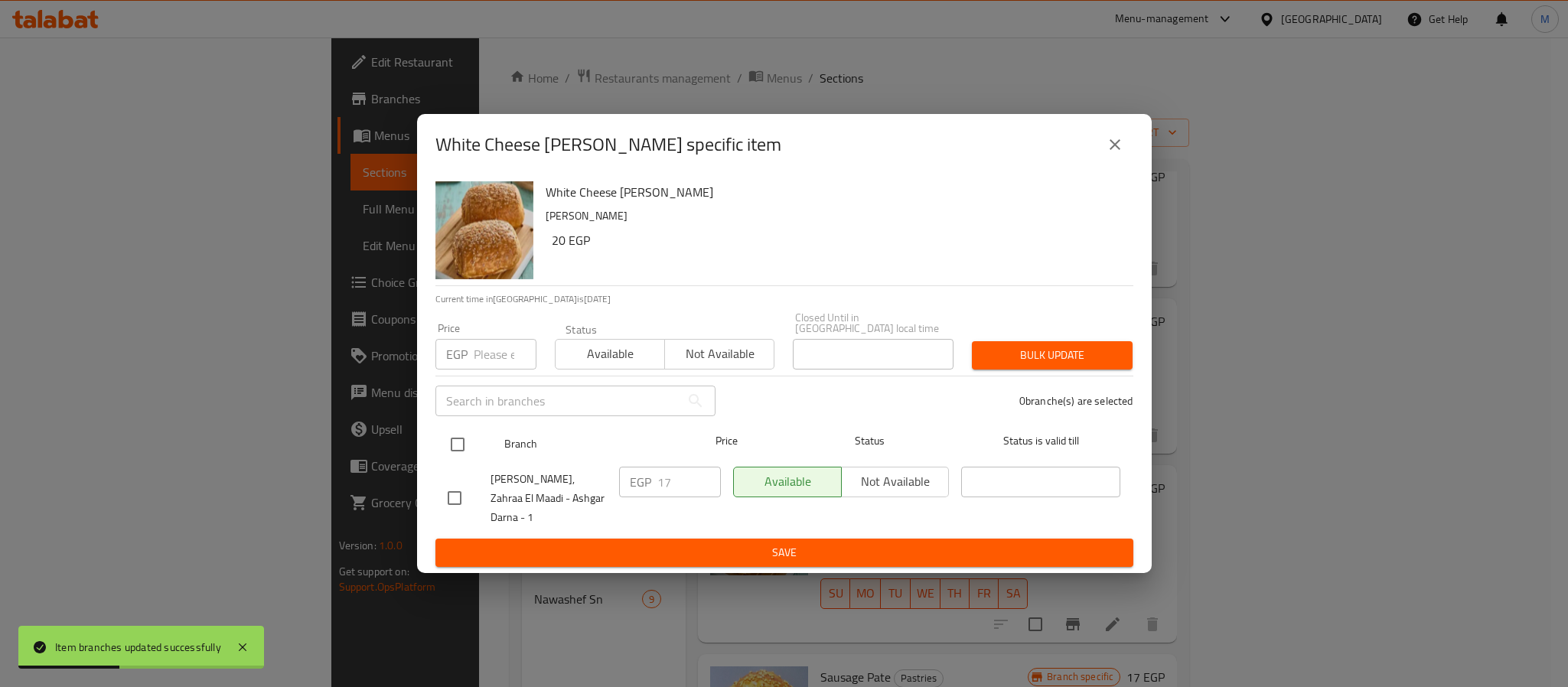
click at [452, 452] on input "checkbox" at bounding box center [458, 445] width 32 height 32
checkbox input "true"
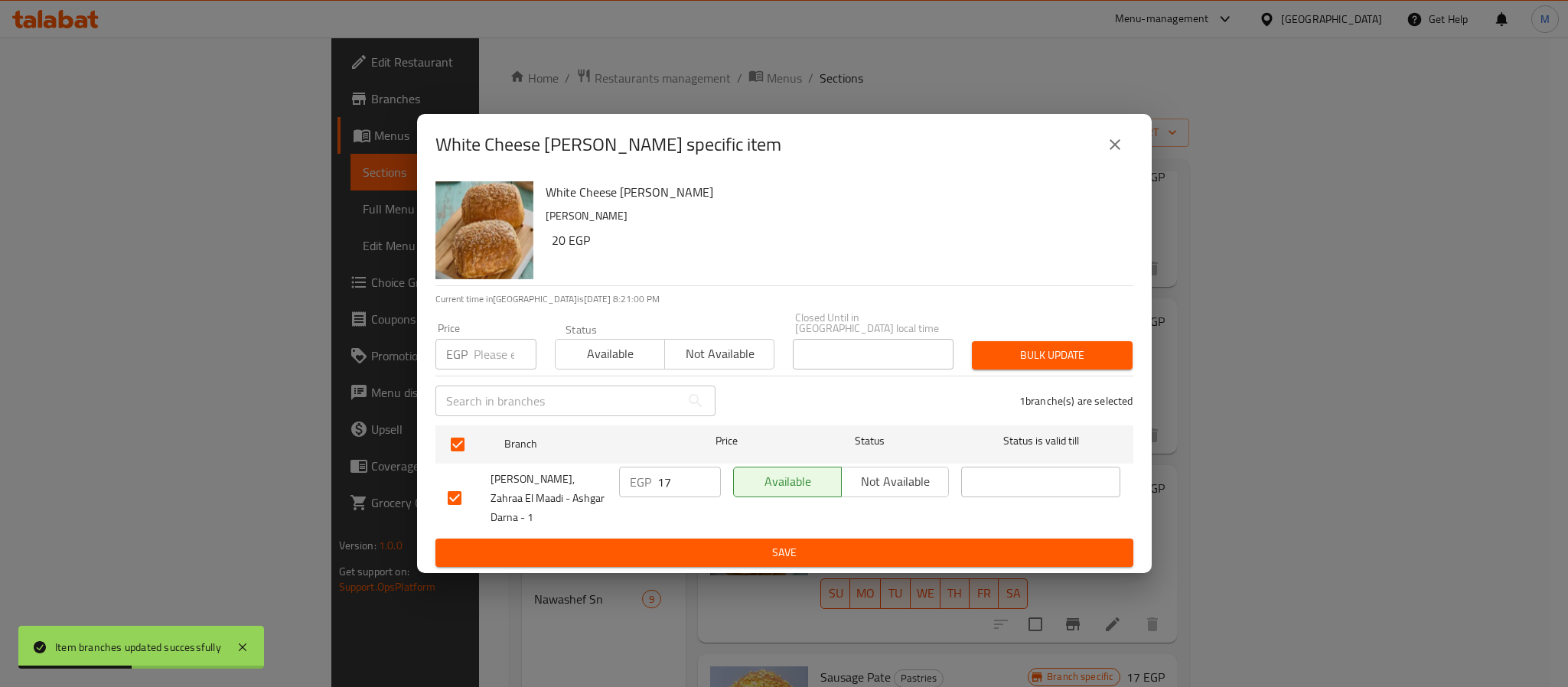
click at [495, 359] on input "number" at bounding box center [505, 354] width 63 height 31
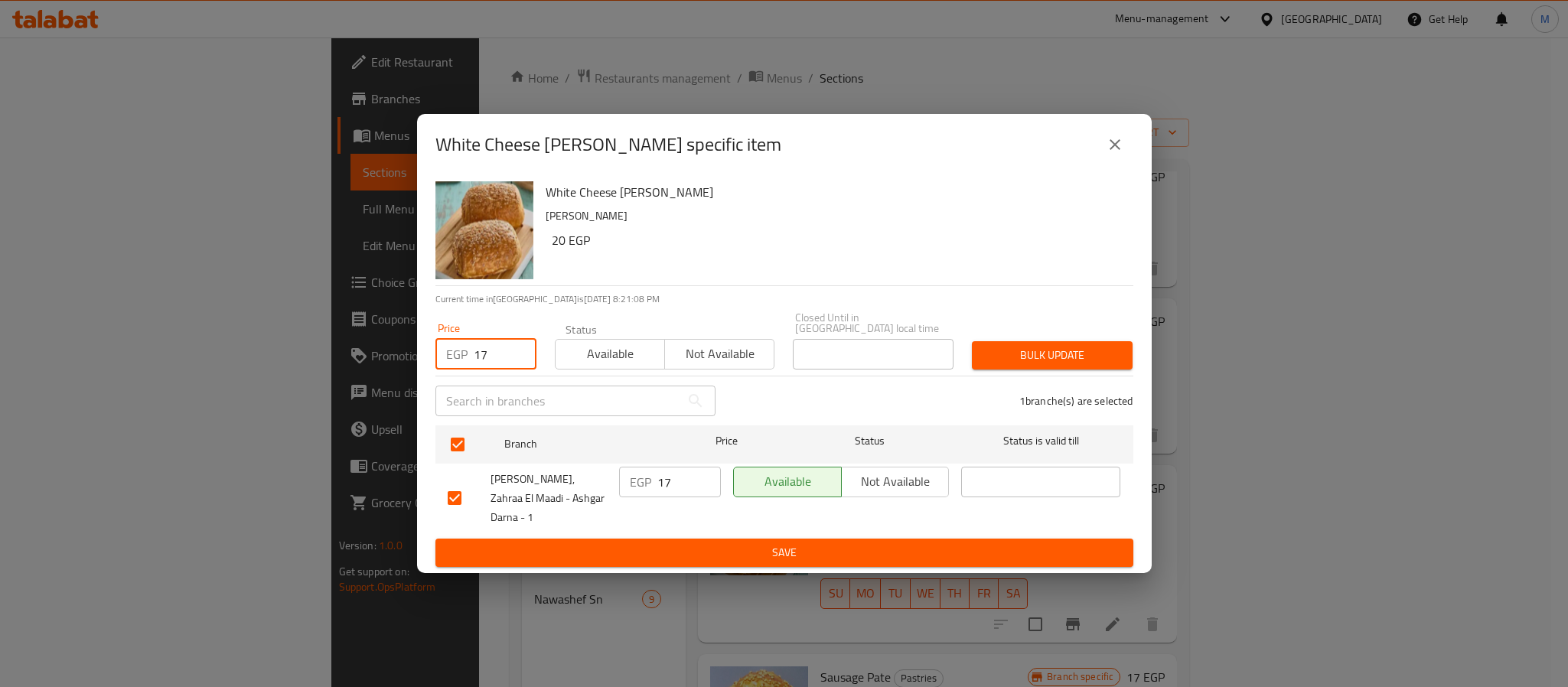
type input "17"
click at [1073, 364] on span "Bulk update" at bounding box center [1052, 355] width 136 height 19
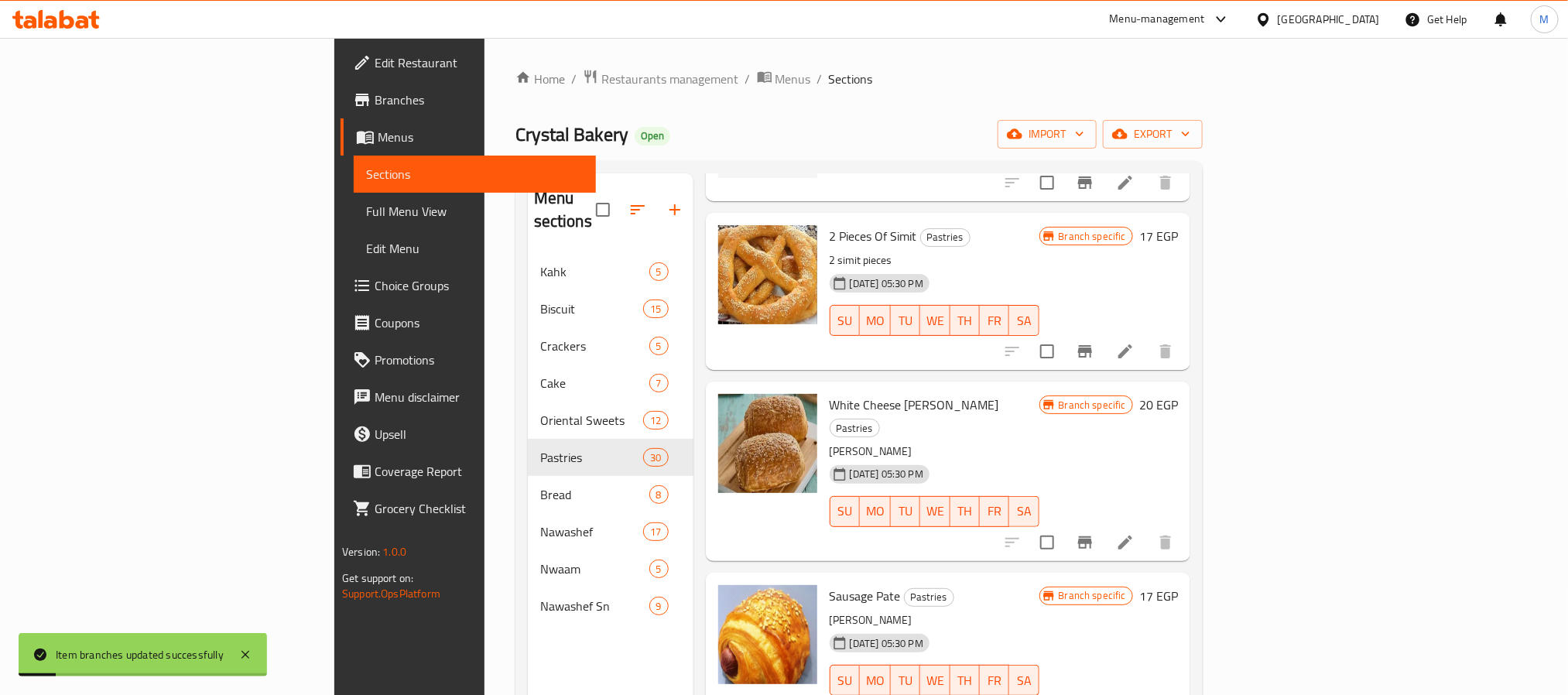
scroll to position [813, 0]
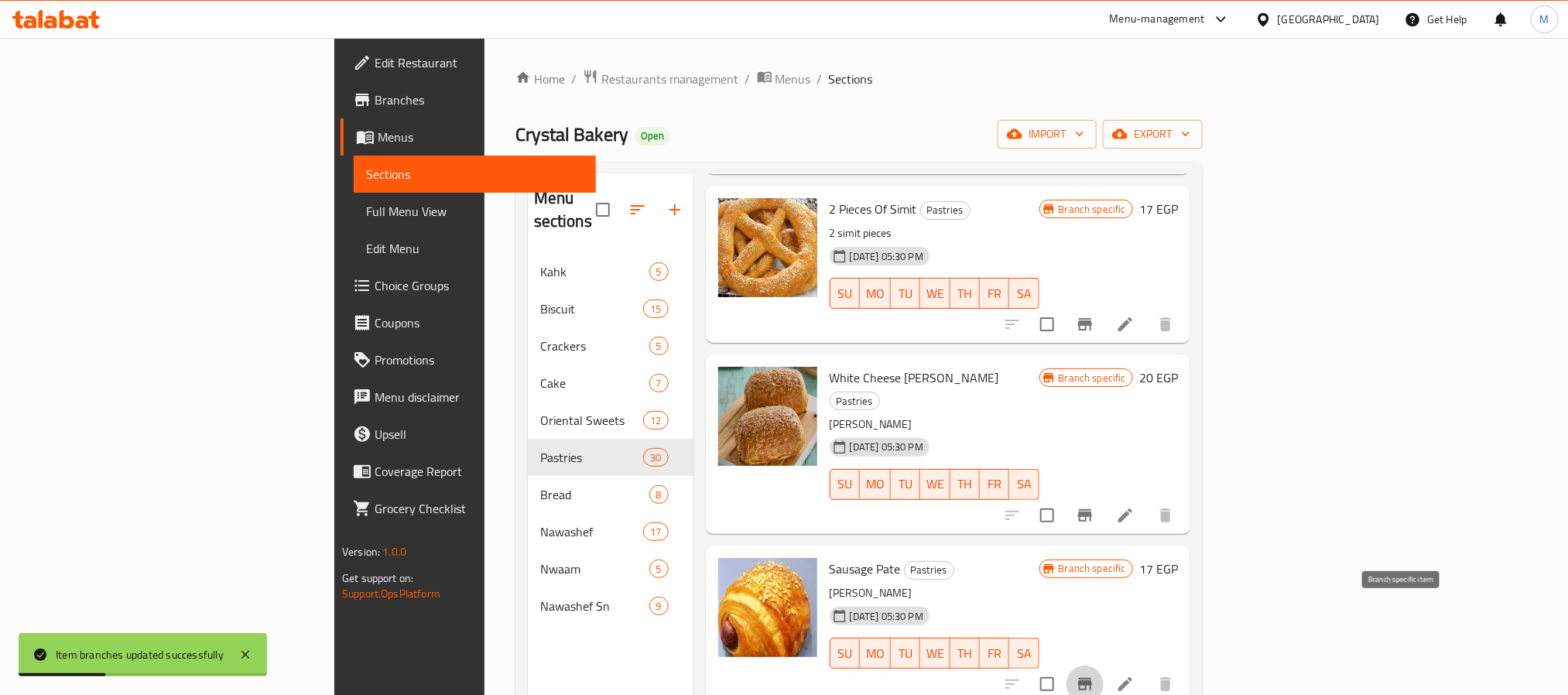
click at [1093, 678] on icon "Branch-specific-item" at bounding box center [1085, 684] width 14 height 12
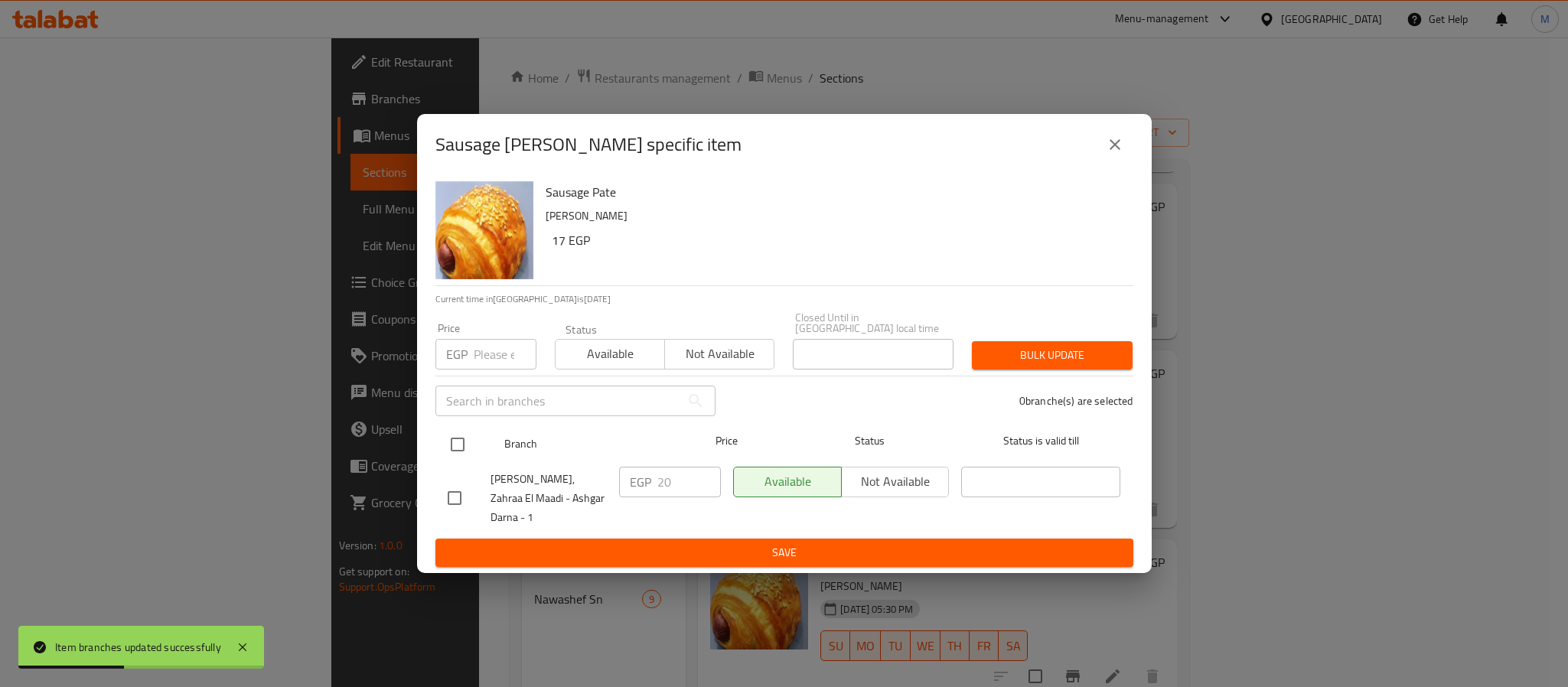
click at [453, 447] on input "checkbox" at bounding box center [458, 445] width 32 height 32
checkbox input "true"
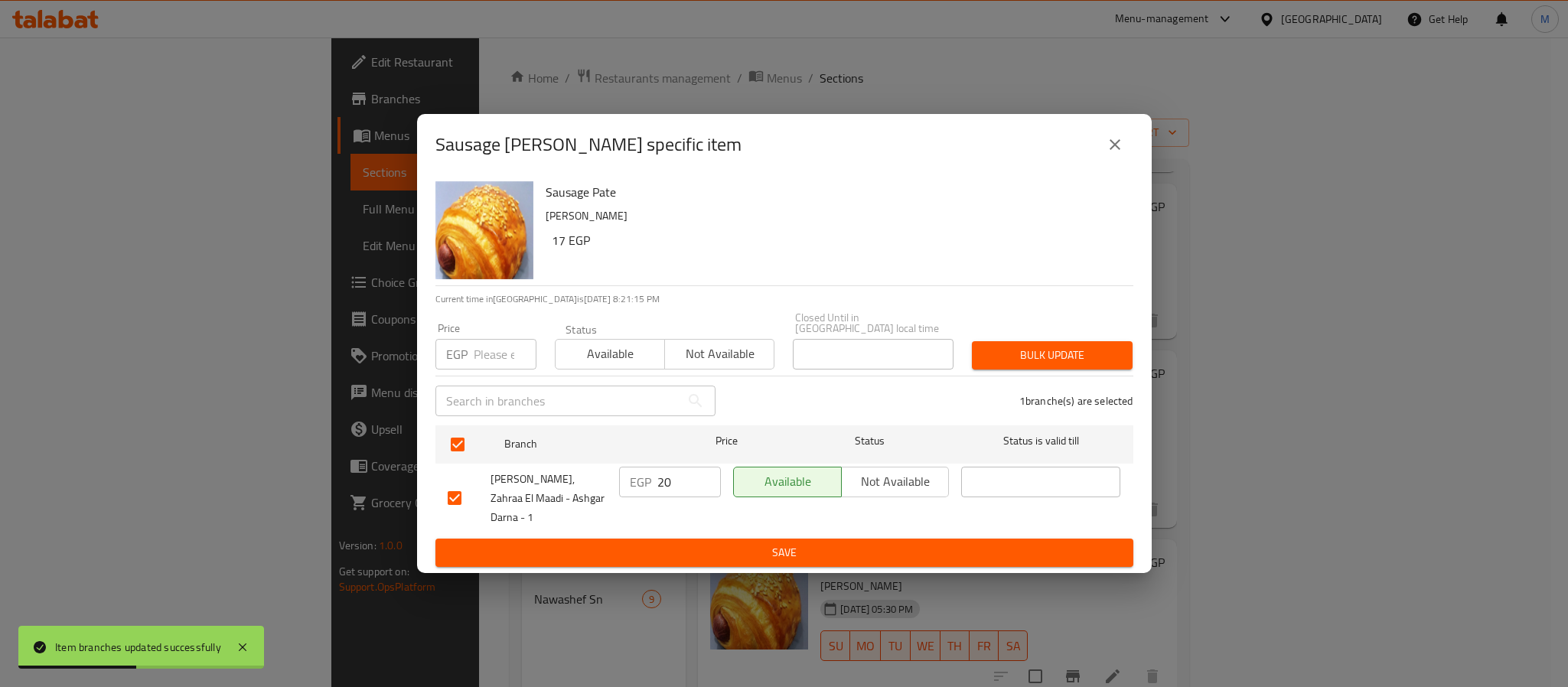
click at [483, 353] on input "number" at bounding box center [505, 354] width 63 height 31
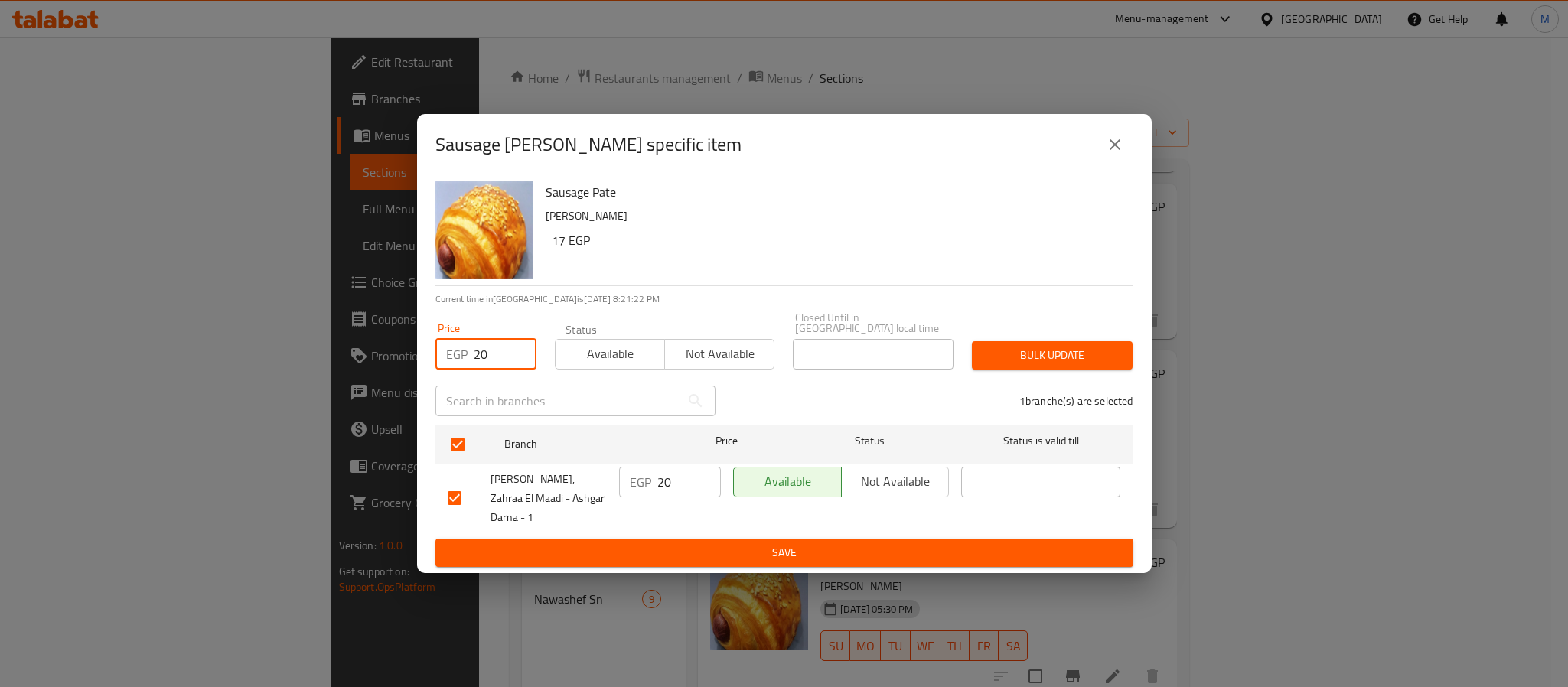
type input "20"
click at [1040, 340] on div "Bulk update" at bounding box center [1052, 355] width 179 height 47
click at [1027, 360] on span "Bulk update" at bounding box center [1052, 355] width 136 height 19
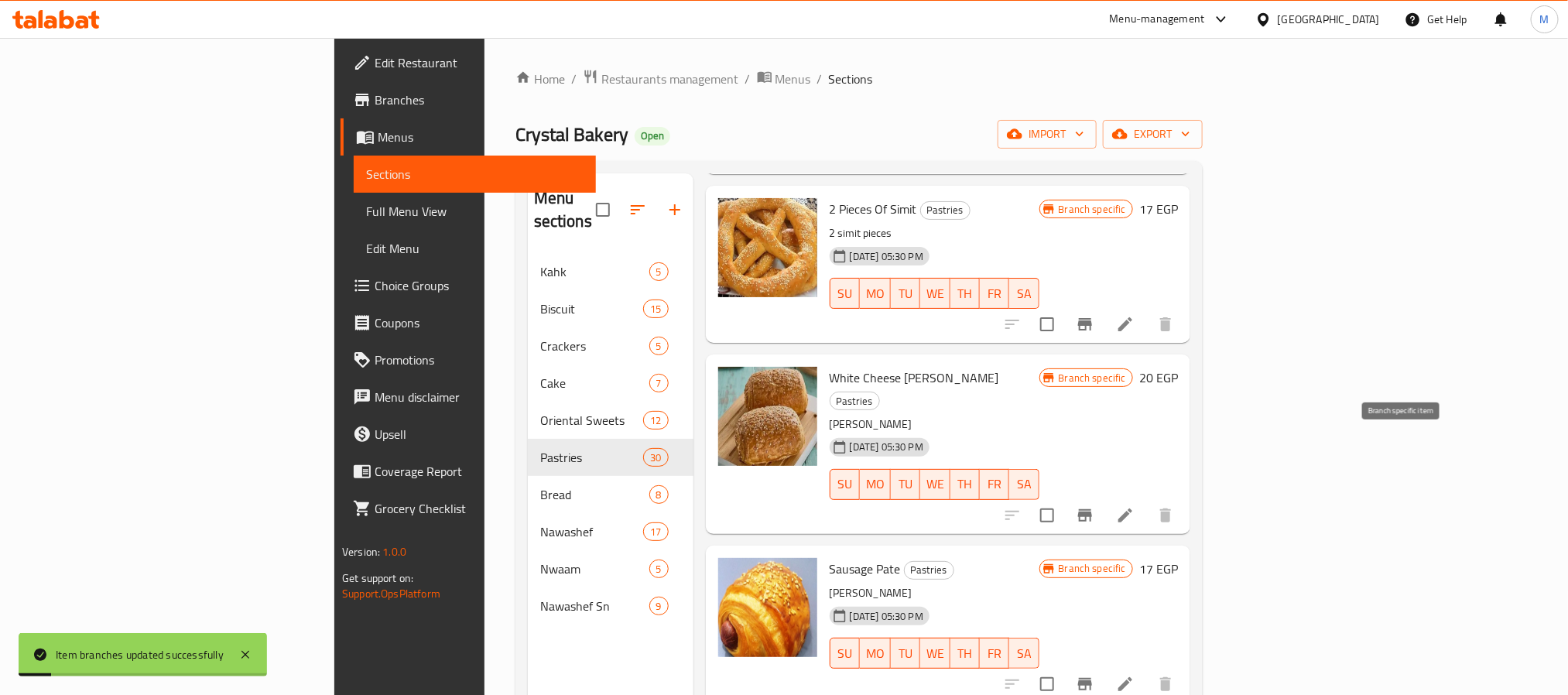
click at [1094, 506] on icon "Branch-specific-item" at bounding box center [1085, 515] width 19 height 19
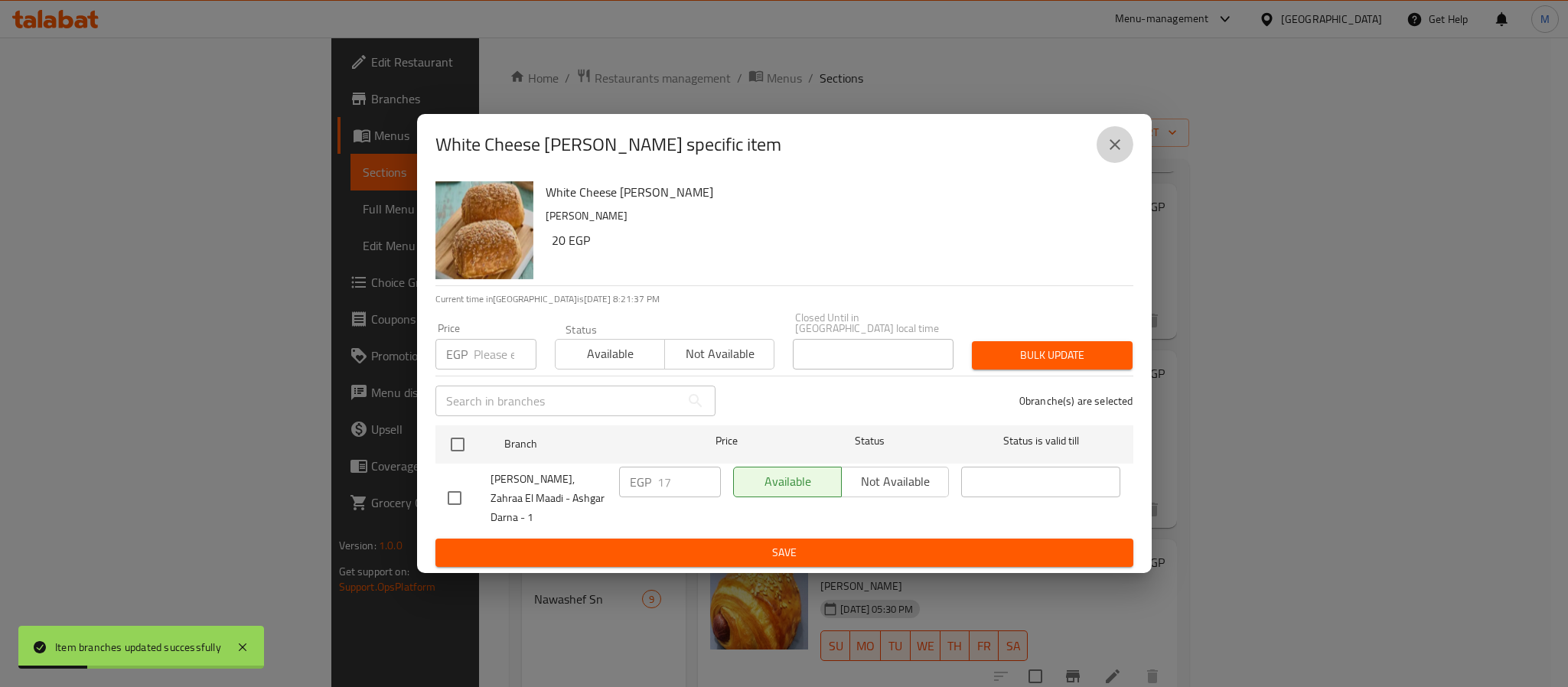
click at [1127, 158] on button "close" at bounding box center [1114, 144] width 37 height 37
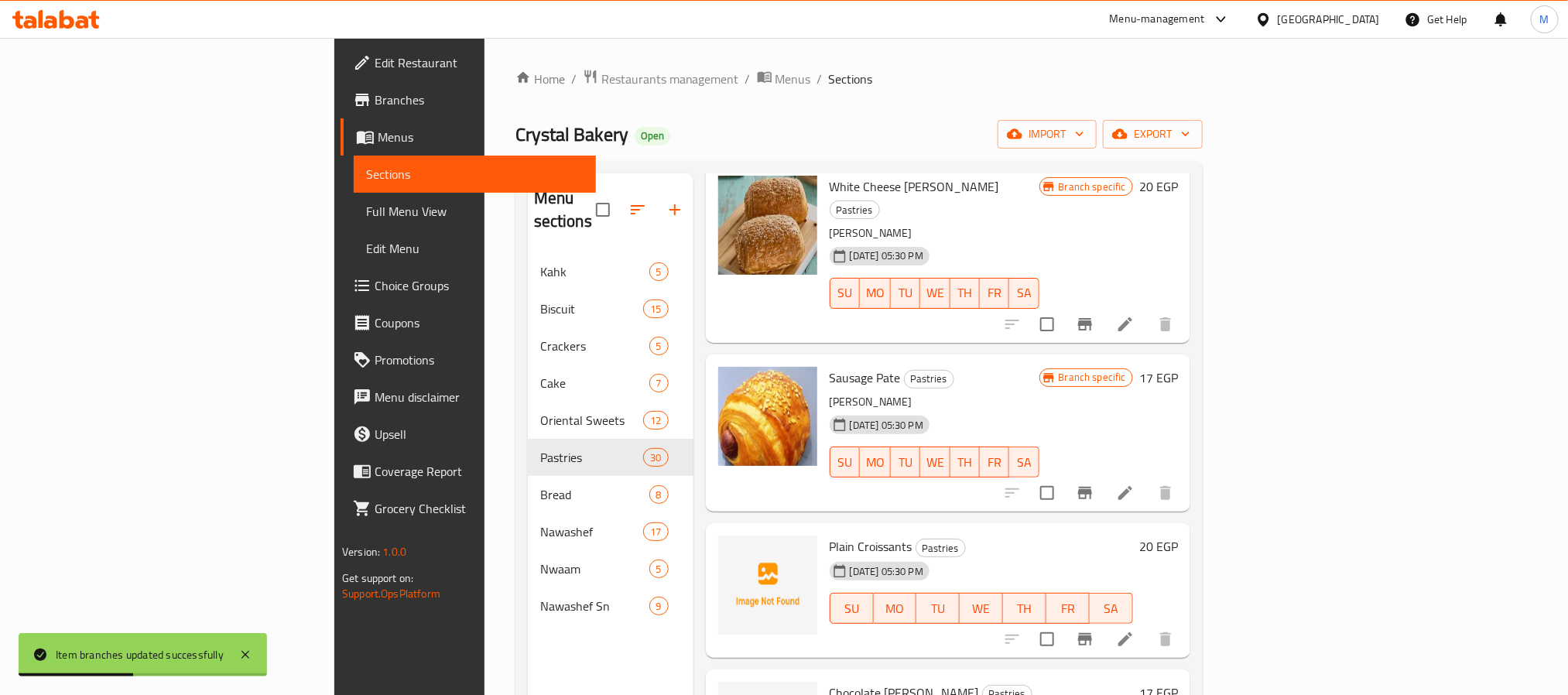
scroll to position [1045, 0]
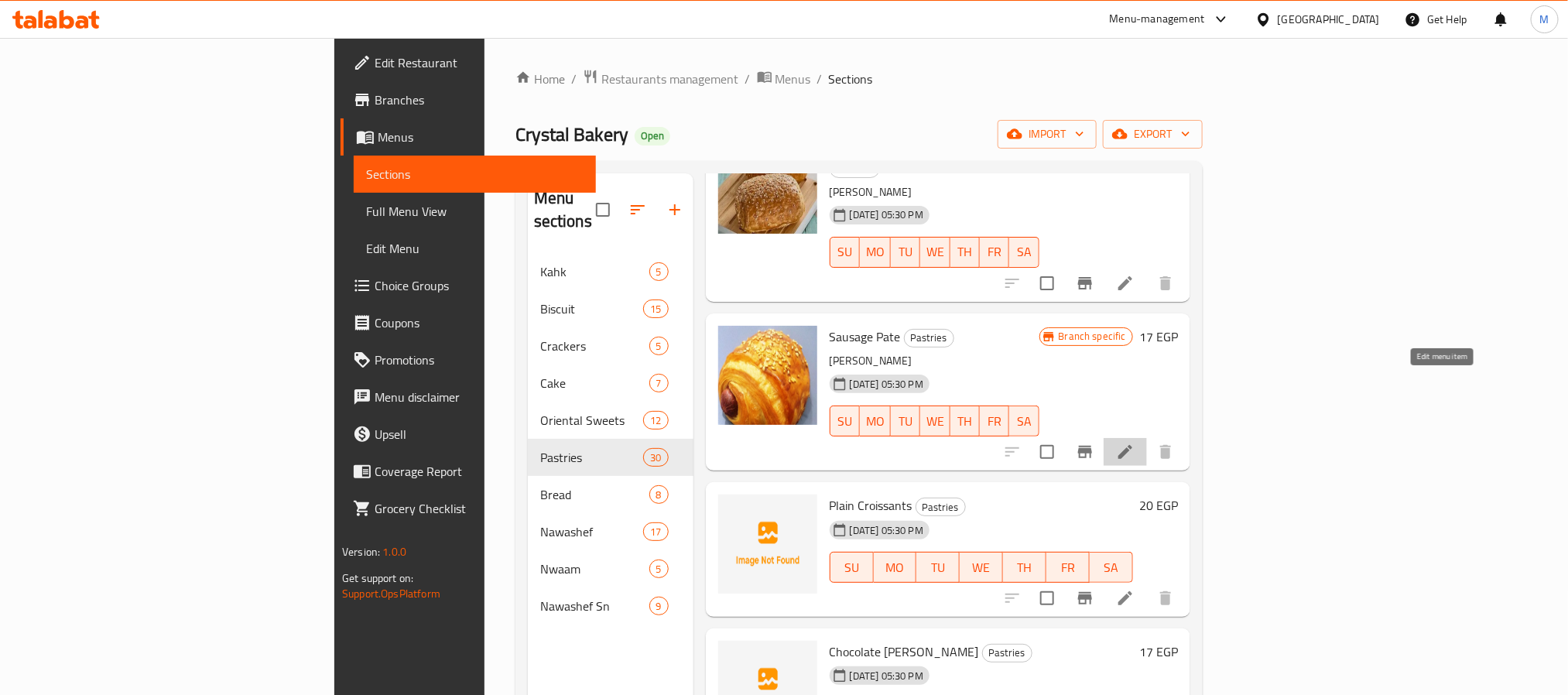
click at [1134, 443] on icon at bounding box center [1126, 453] width 19 height 19
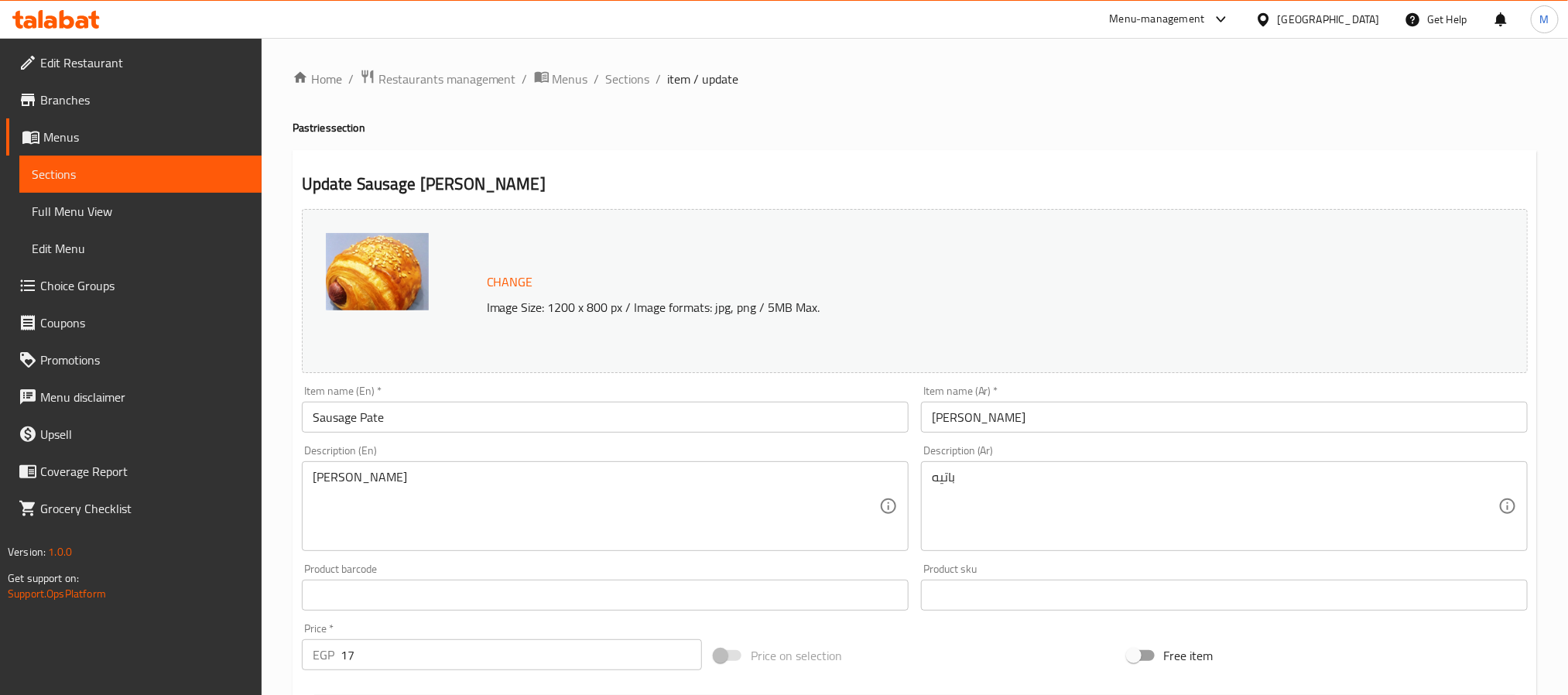
click at [328, 423] on input "Sausage Pate" at bounding box center [605, 416] width 607 height 31
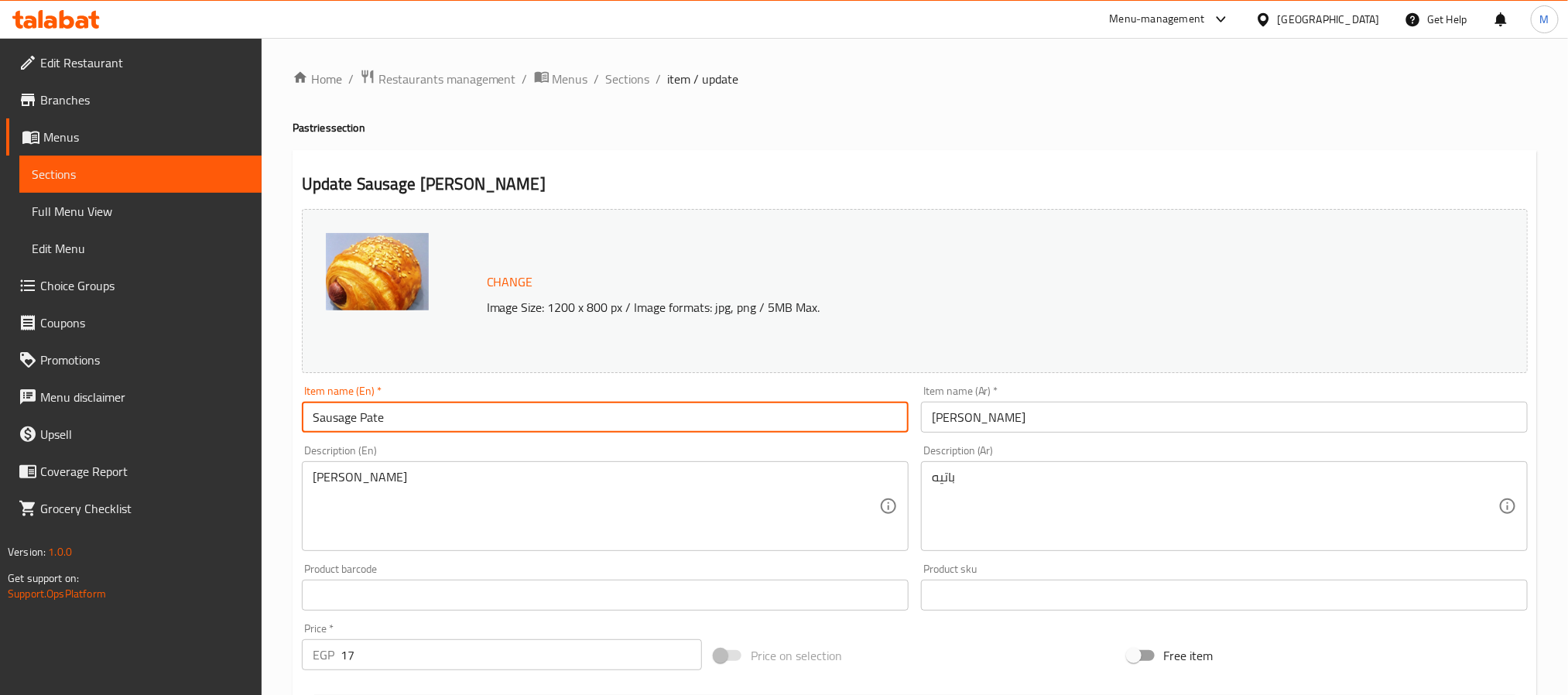
click at [328, 423] on input "Sausage Pate" at bounding box center [605, 416] width 607 height 31
type input "Hot Dog [PERSON_NAME]"
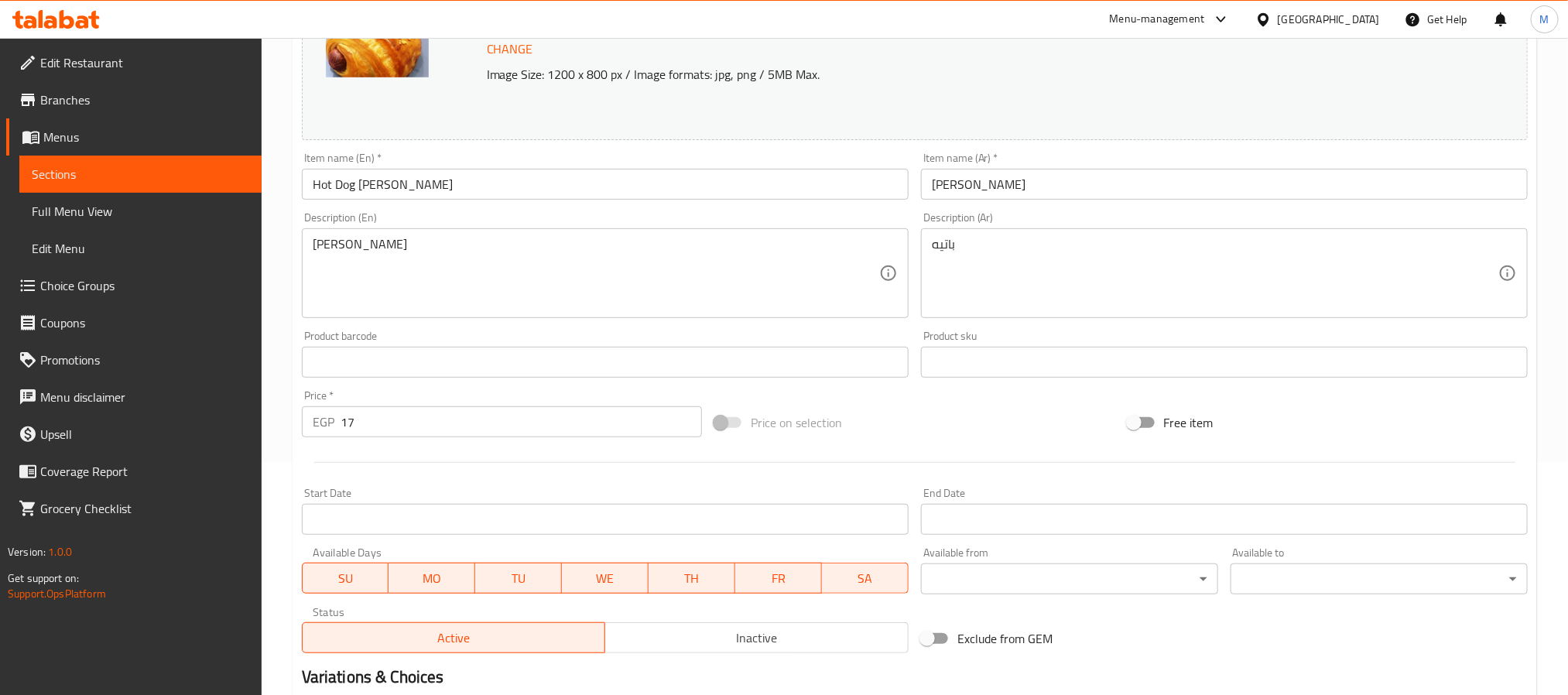
scroll to position [418, 0]
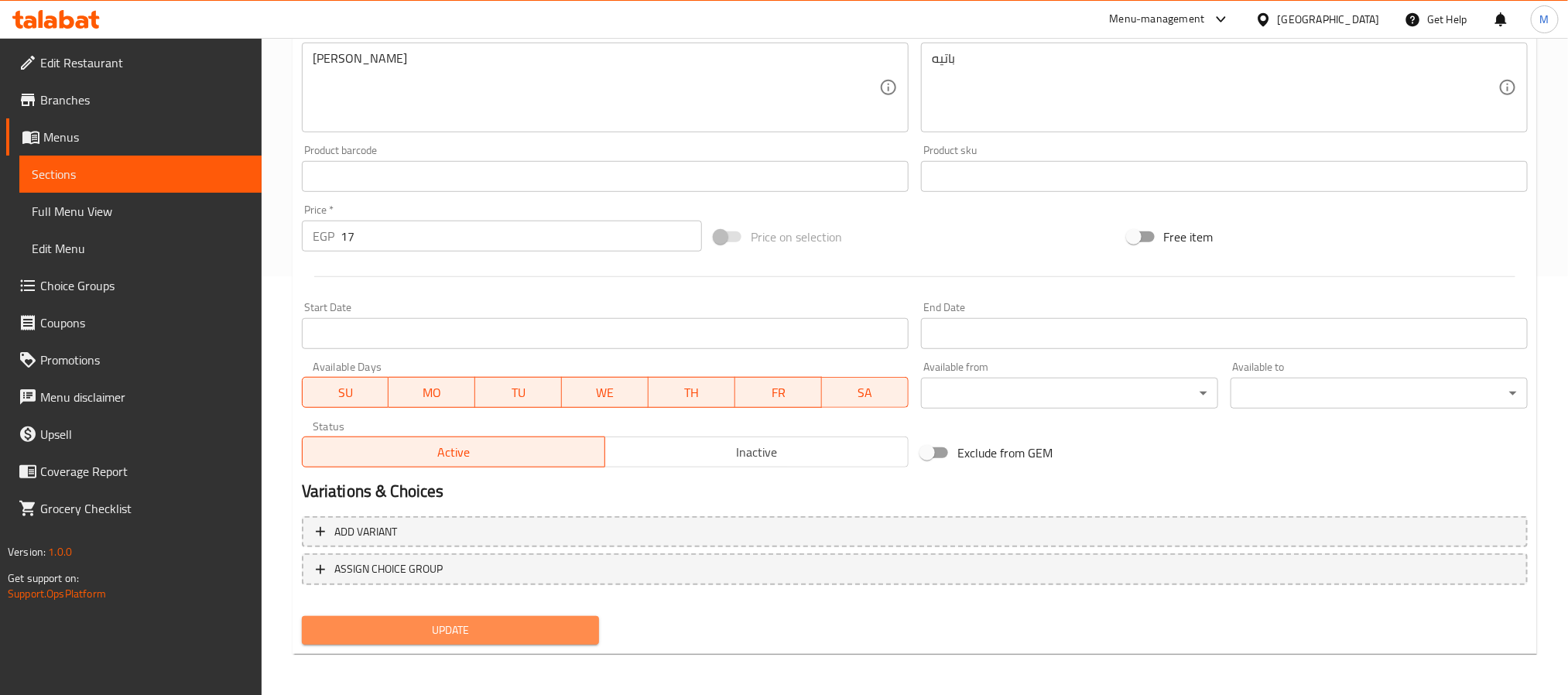
click at [449, 629] on span "Update" at bounding box center [450, 630] width 273 height 19
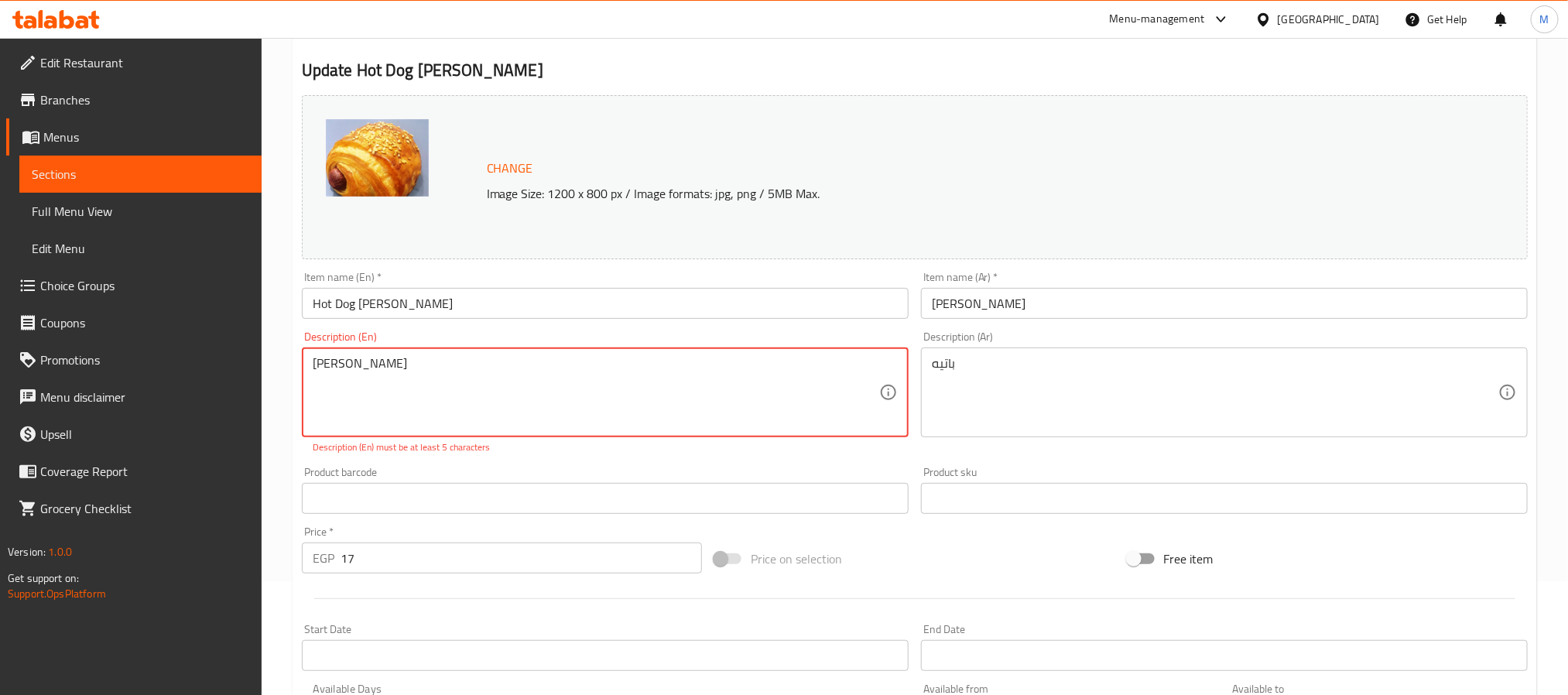
scroll to position [0, 0]
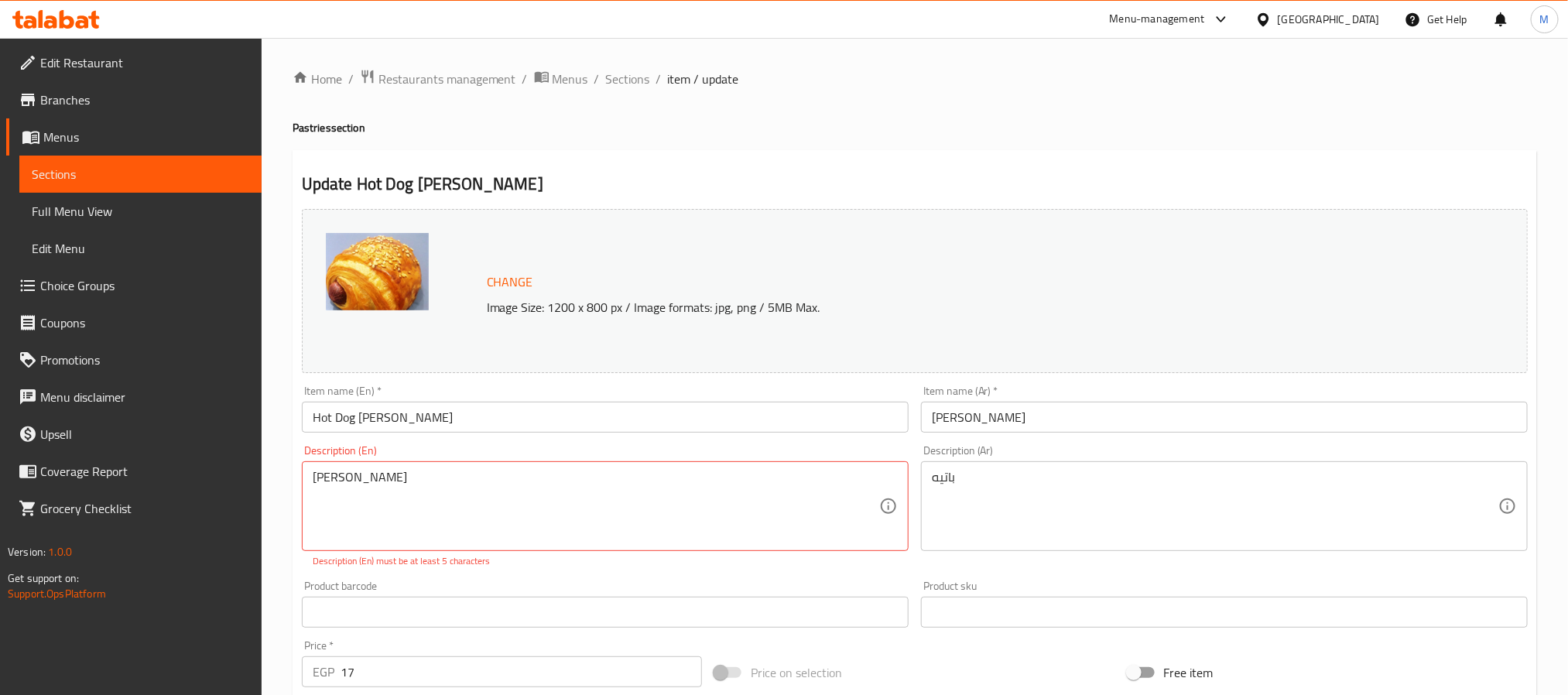
click at [389, 469] on div "[PERSON_NAME] Description (En)" at bounding box center [605, 506] width 607 height 89
click at [769, 531] on textarea "[PERSON_NAME]" at bounding box center [596, 506] width 567 height 73
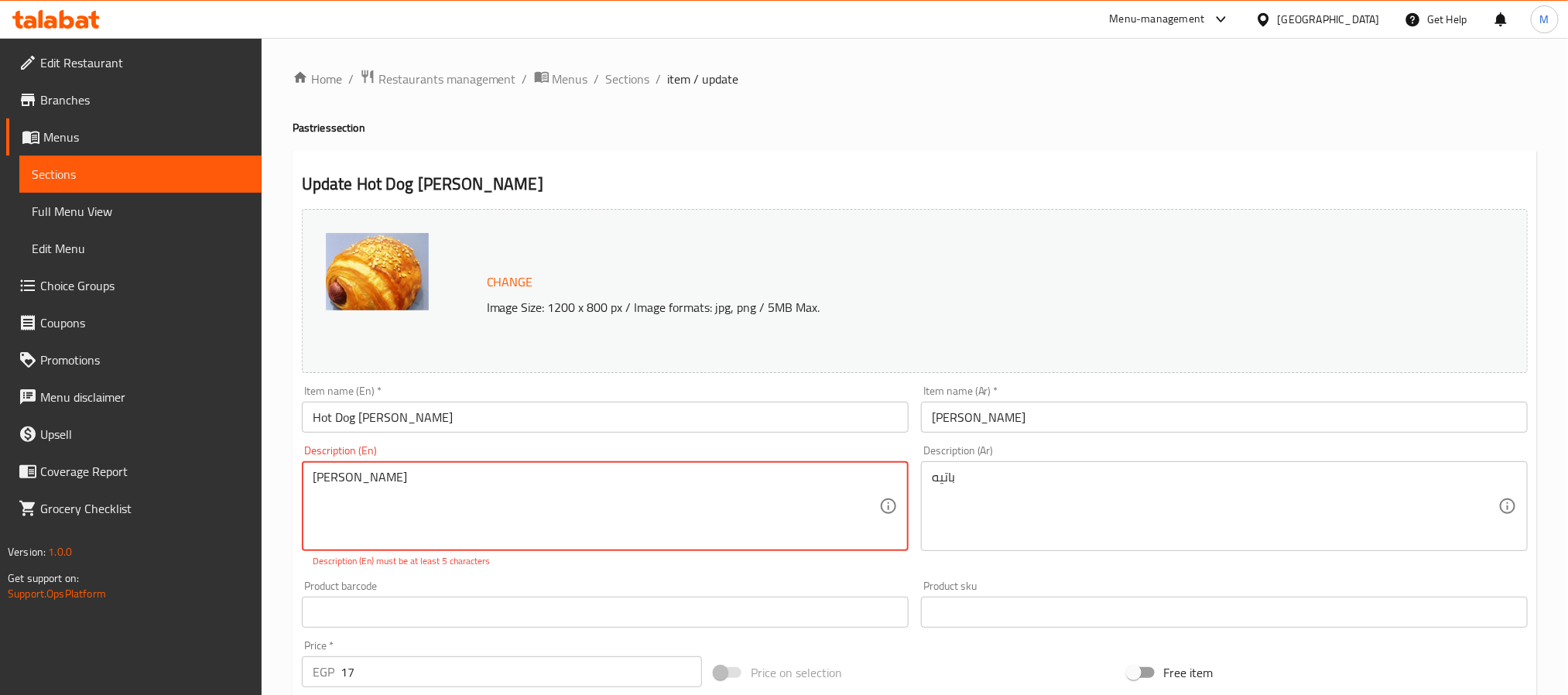
click at [769, 531] on textarea "[PERSON_NAME]" at bounding box center [596, 506] width 567 height 73
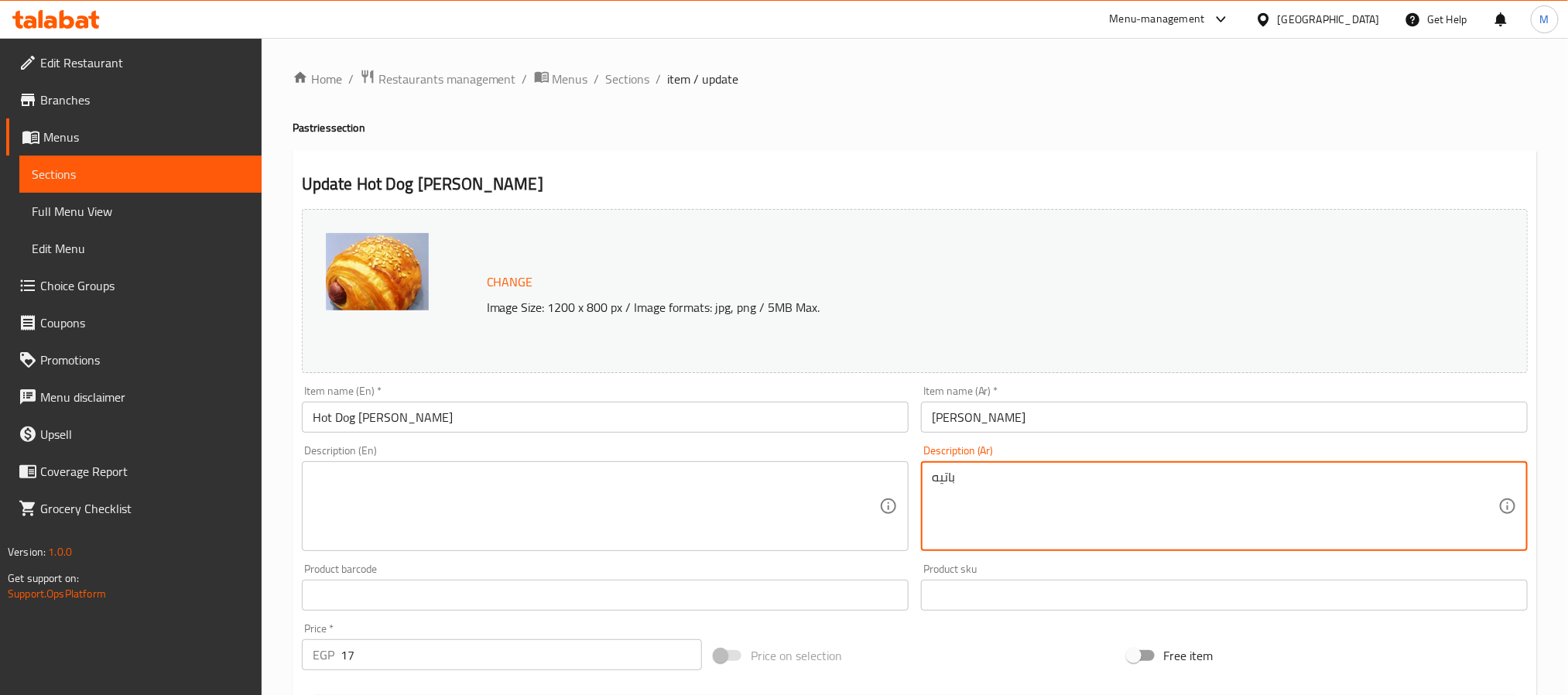
click at [1038, 513] on textarea "باتيه" at bounding box center [1215, 506] width 567 height 73
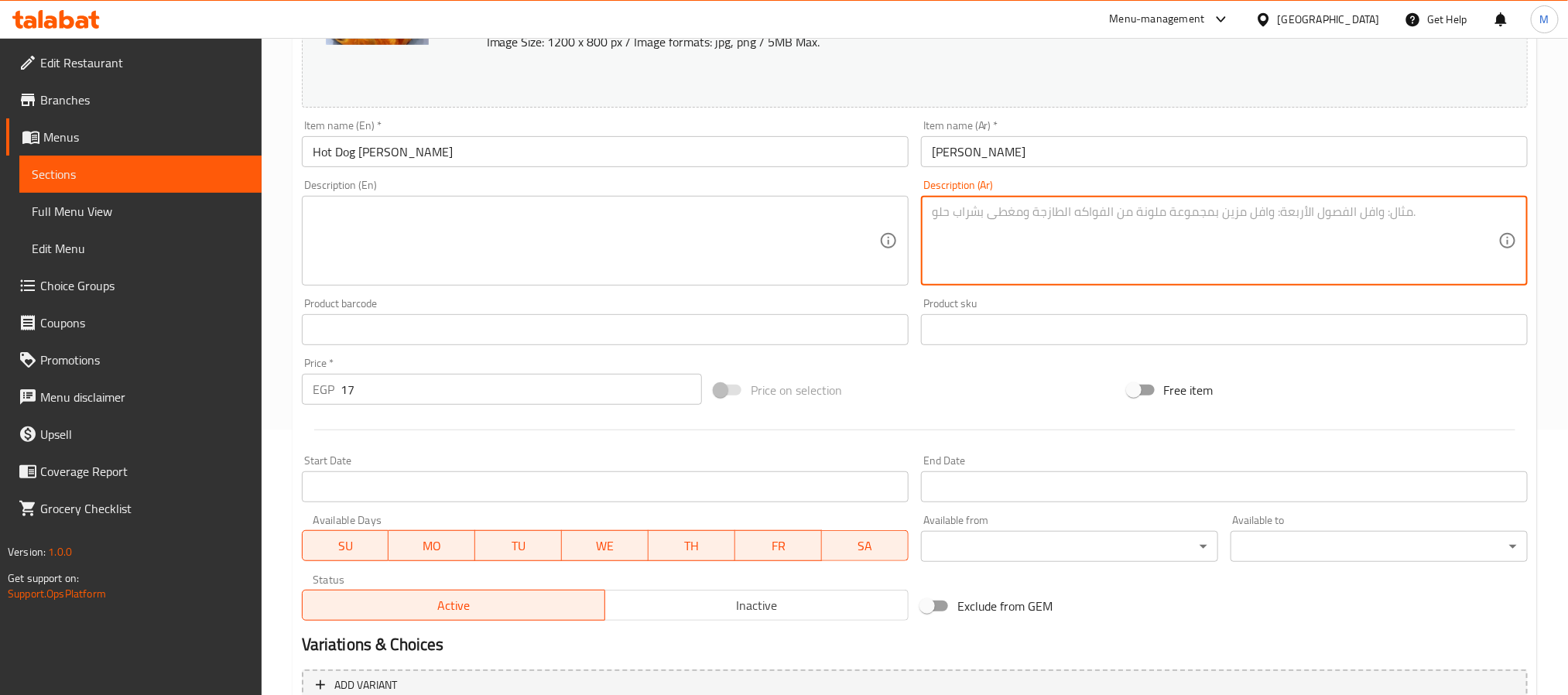
scroll to position [418, 0]
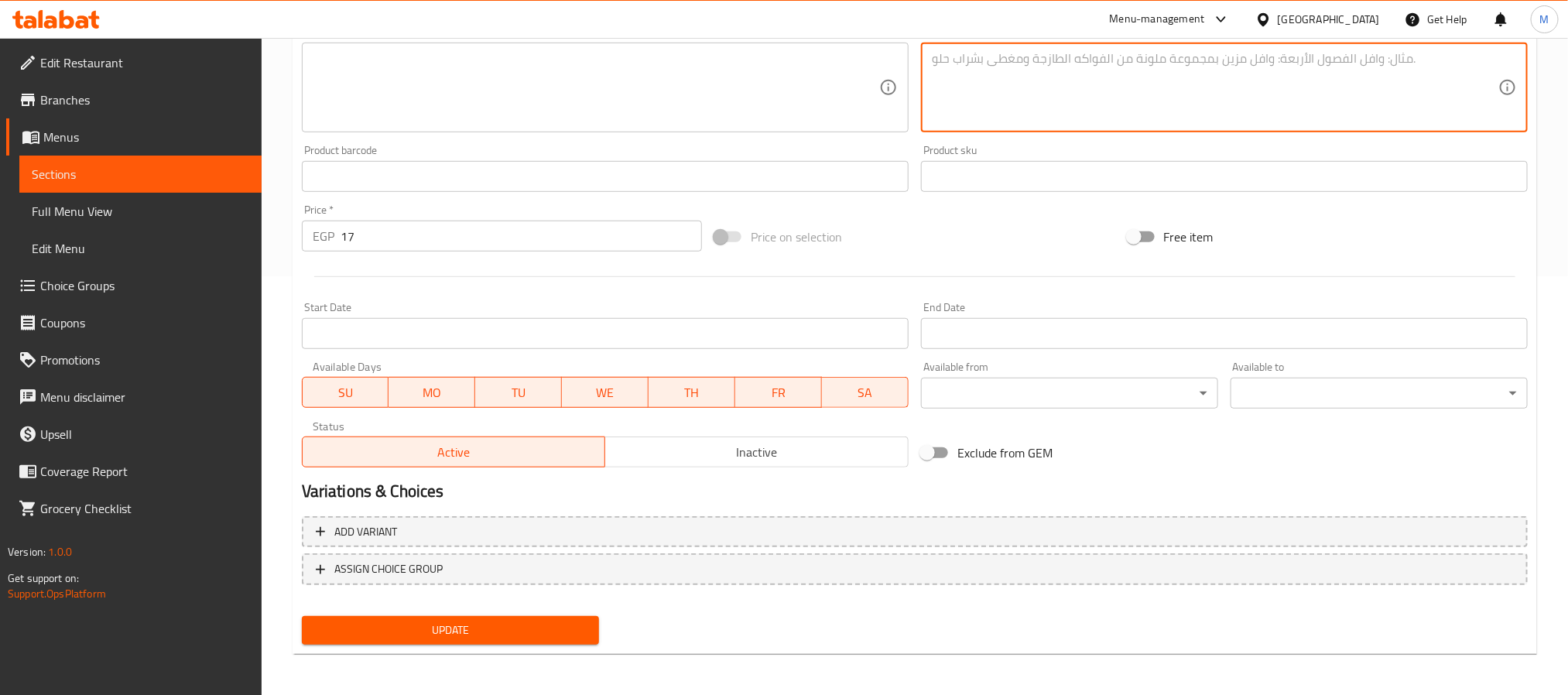
click at [505, 639] on button "Update" at bounding box center [450, 630] width 298 height 29
